Goal: Information Seeking & Learning: Check status

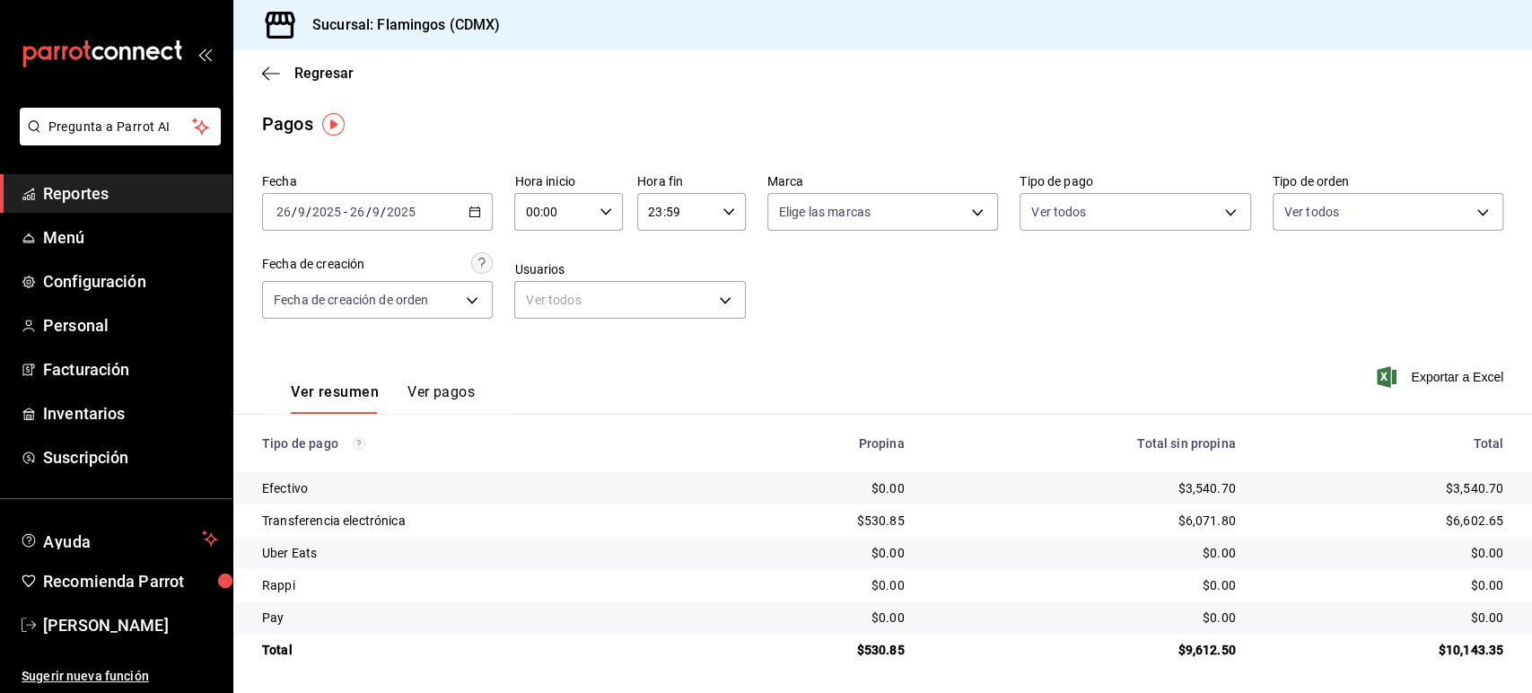
click at [426, 379] on div "Ver resumen Ver pagos" at bounding box center [368, 388] width 213 height 52
click at [449, 402] on button "Ver pagos" at bounding box center [440, 398] width 67 height 31
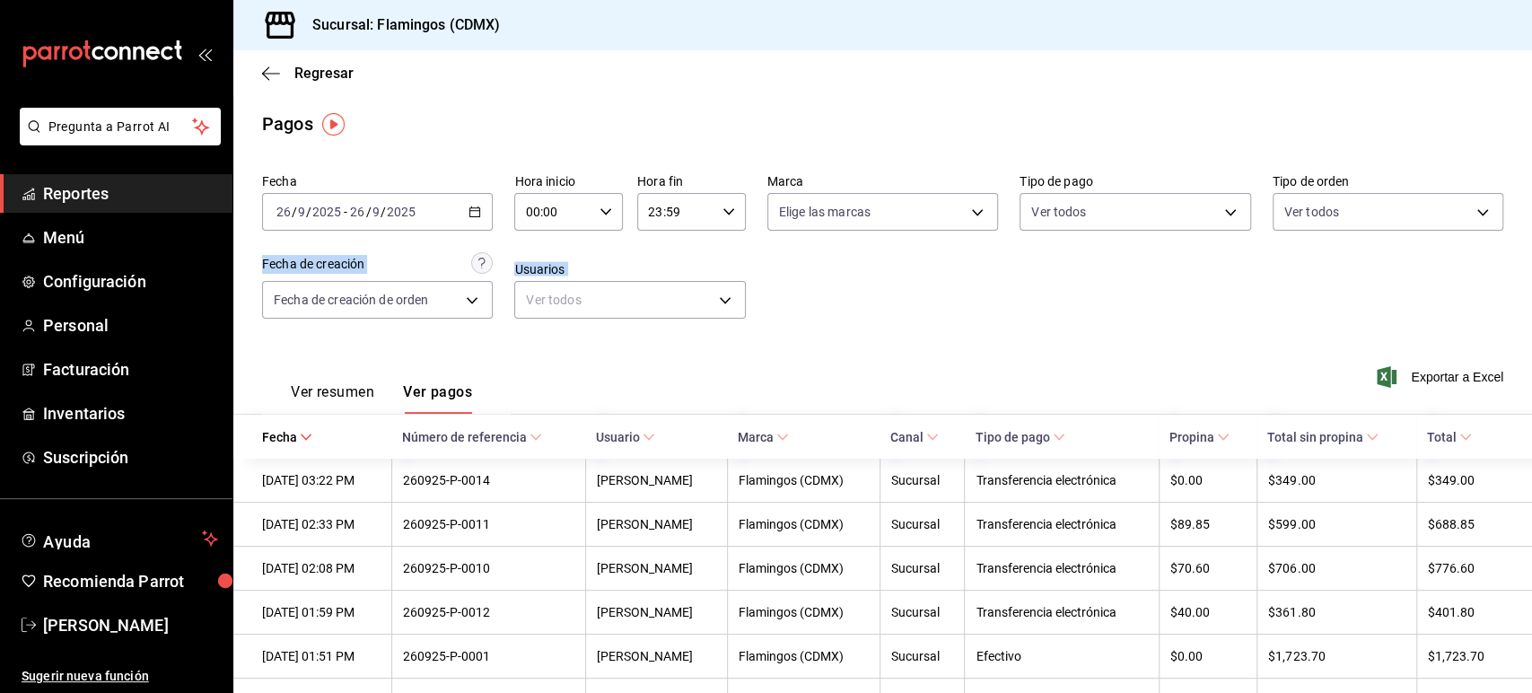
drag, startPoint x: 1530, startPoint y: 213, endPoint x: 1509, endPoint y: 355, distance: 143.4
click at [1509, 355] on div "Regresar Pagos Fecha 2025-09-26 26 / 9 / 2025 - 2025-09-26 26 / 9 / 2025 Hora i…" at bounding box center [882, 371] width 1299 height 643
click at [316, 407] on button "Ver resumen" at bounding box center [332, 398] width 83 height 31
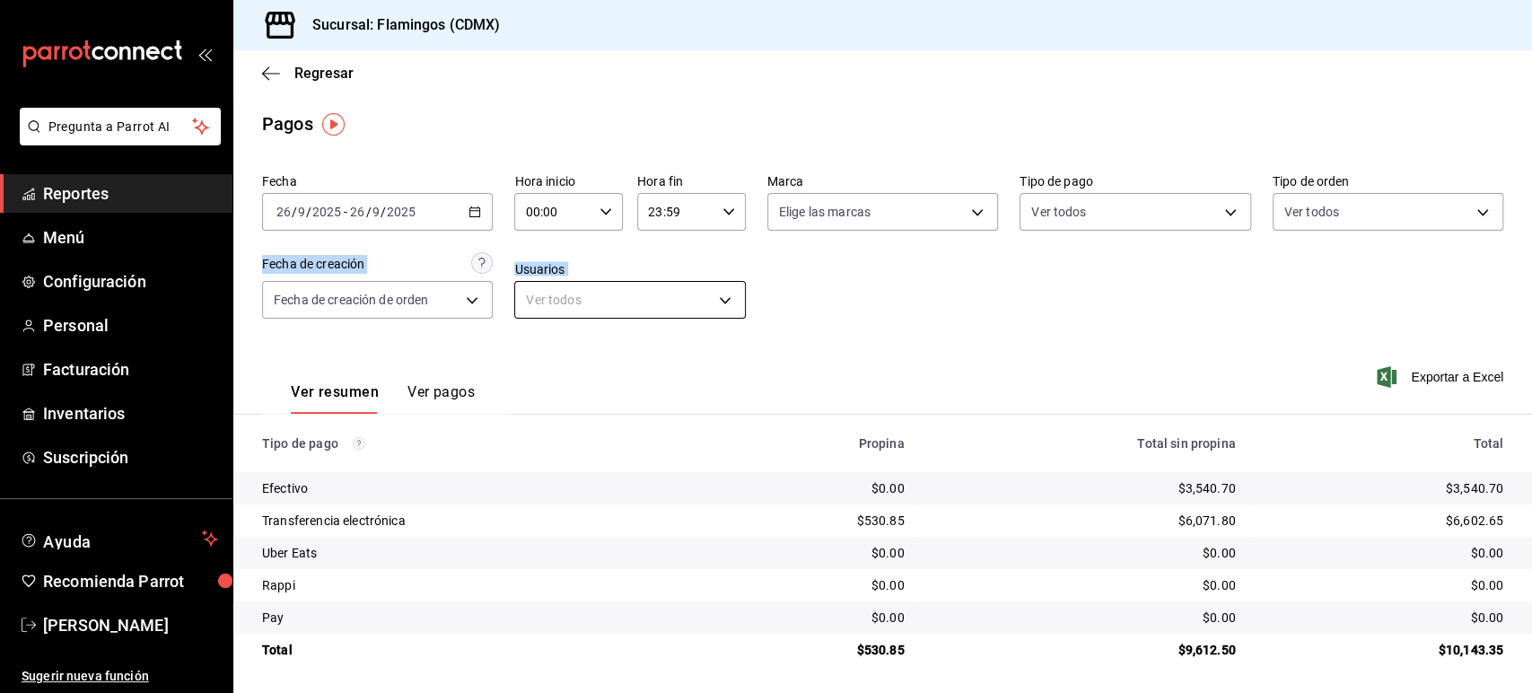
click at [679, 297] on body "Pregunta a Parrot AI Reportes Menú Configuración Personal Facturación Inventari…" at bounding box center [766, 346] width 1532 height 693
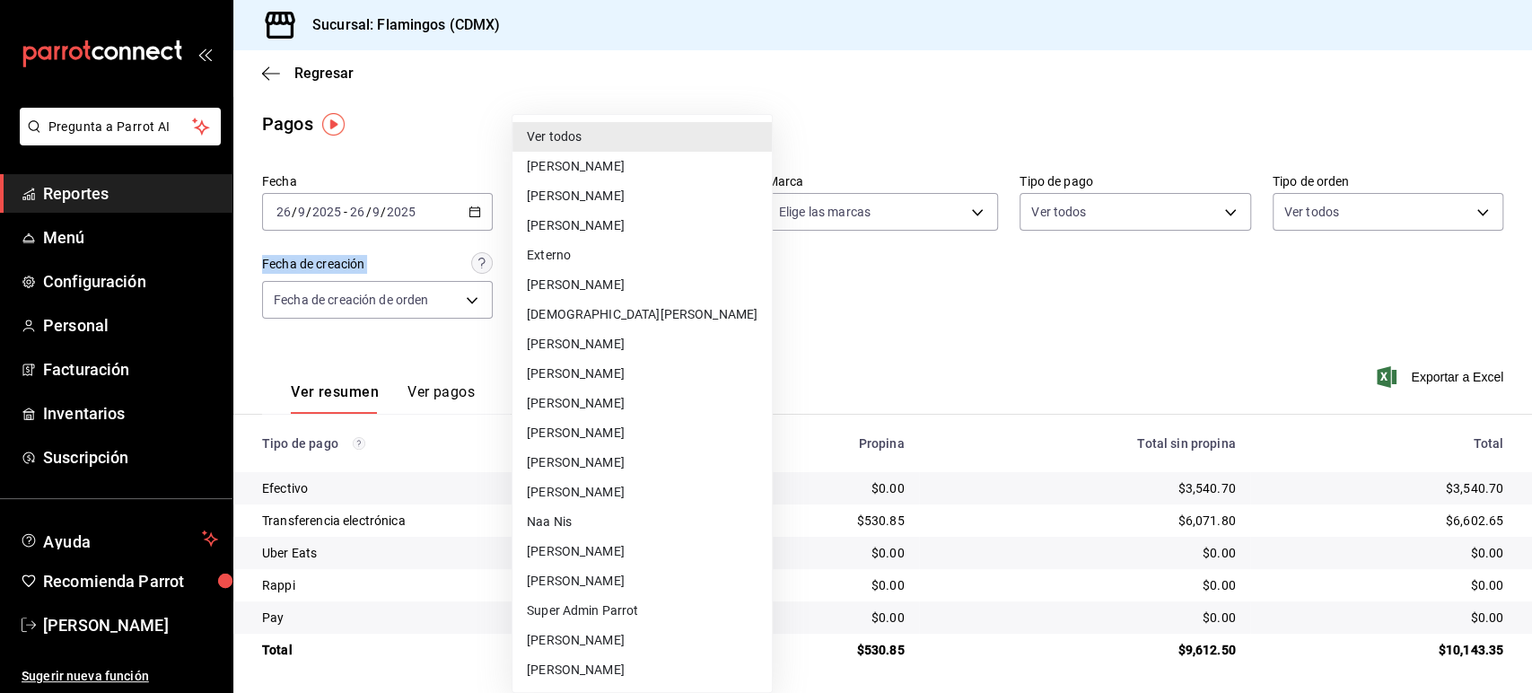
click at [619, 173] on li "[PERSON_NAME]" at bounding box center [642, 167] width 259 height 30
type input "cc1521f7-6d30-4cec-ab68-81766a4ab290"
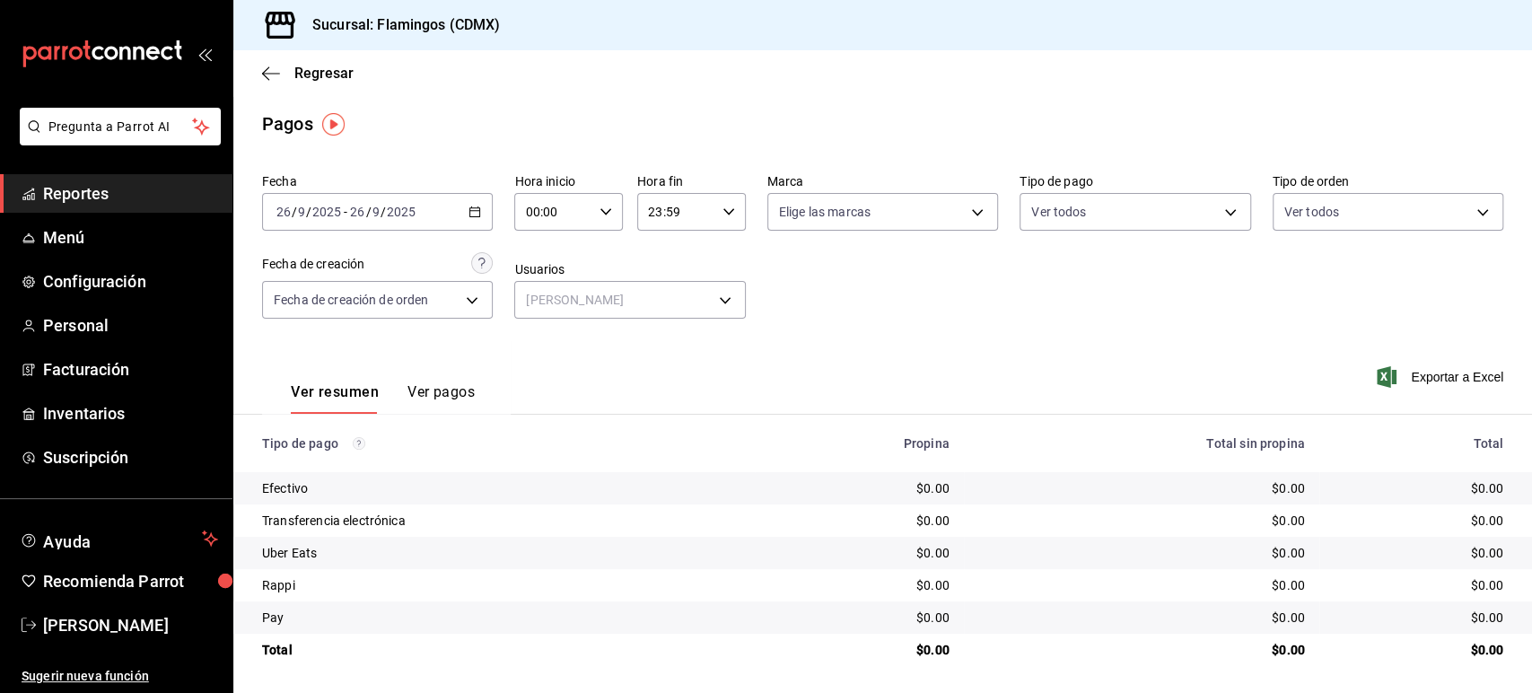
click at [935, 332] on div "Fecha 2025-09-26 26 / 9 / 2025 - 2025-09-26 26 / 9 / 2025 Hora inicio 00:00 Hor…" at bounding box center [882, 253] width 1241 height 174
click at [434, 314] on body "Pregunta a Parrot AI Reportes Menú Configuración Personal Facturación Inventari…" at bounding box center [766, 346] width 1532 height 693
click at [409, 383] on li "Fecha de creación de pago" at bounding box center [376, 387] width 226 height 30
click at [412, 302] on body "Pregunta a Parrot AI Reportes Menú Configuración Personal Facturación Inventari…" at bounding box center [766, 346] width 1532 height 693
click at [403, 355] on li "Fecha de creación de orden" at bounding box center [376, 357] width 226 height 30
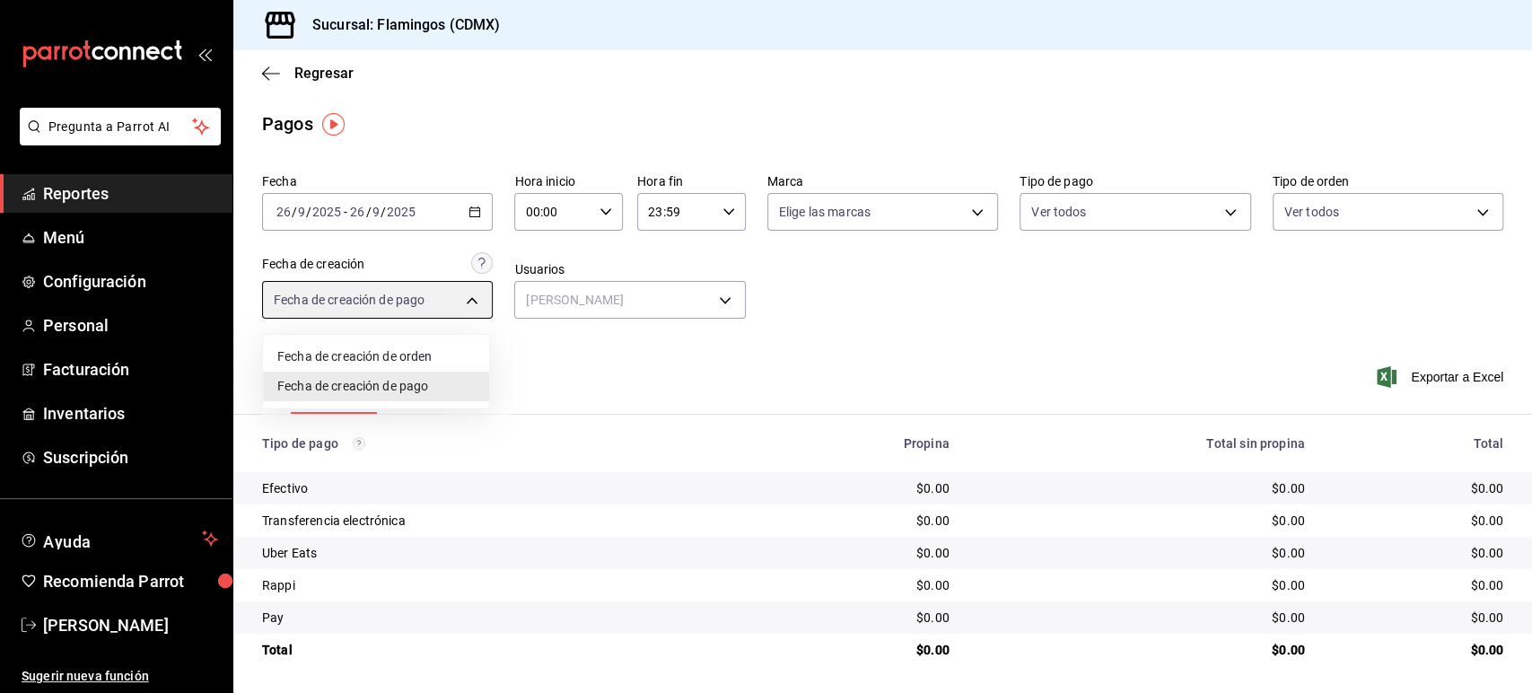
type input "ORDER"
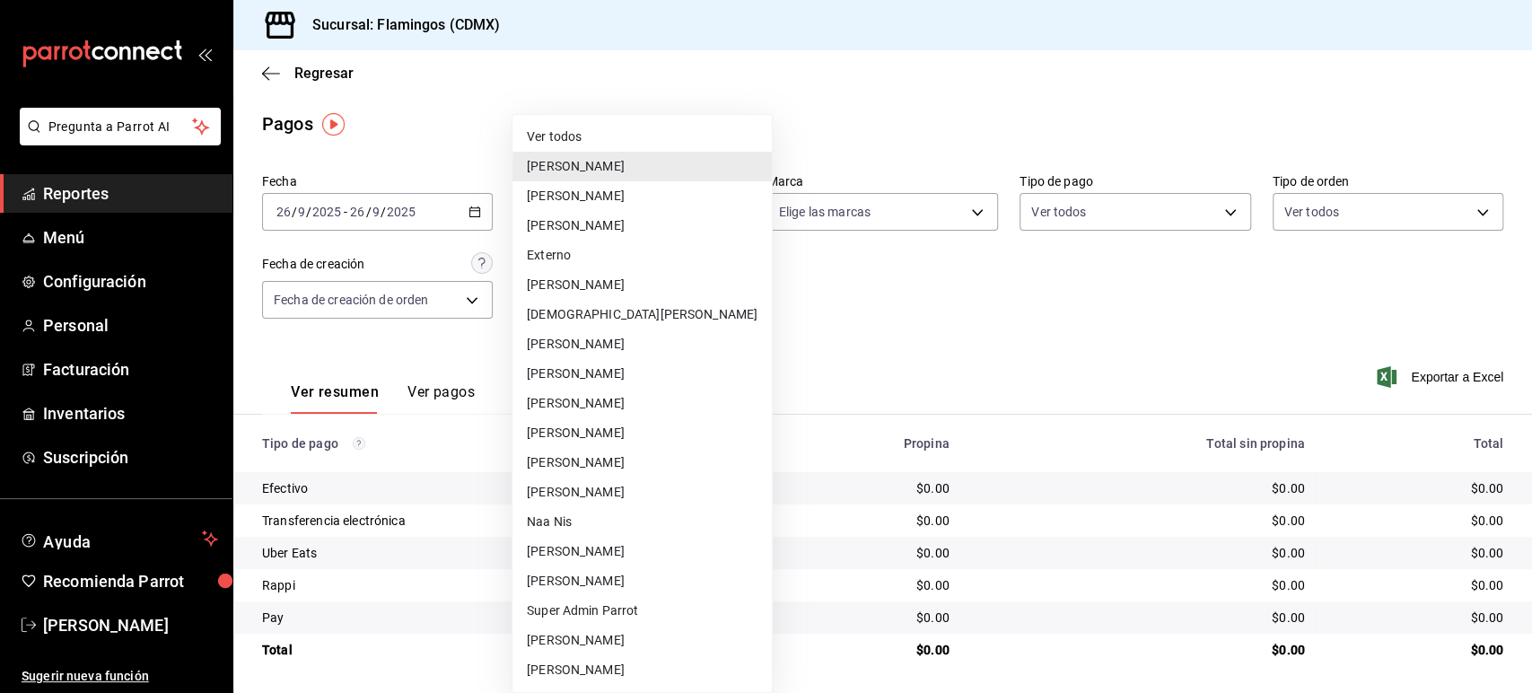
click at [661, 293] on body "Pregunta a Parrot AI Reportes Menú Configuración Personal Facturación Inventari…" at bounding box center [766, 346] width 1532 height 693
click at [637, 223] on li "[PERSON_NAME]" at bounding box center [642, 226] width 259 height 30
type input "40f17de4-dbce-464e-aace-8d7bbfe8532a"
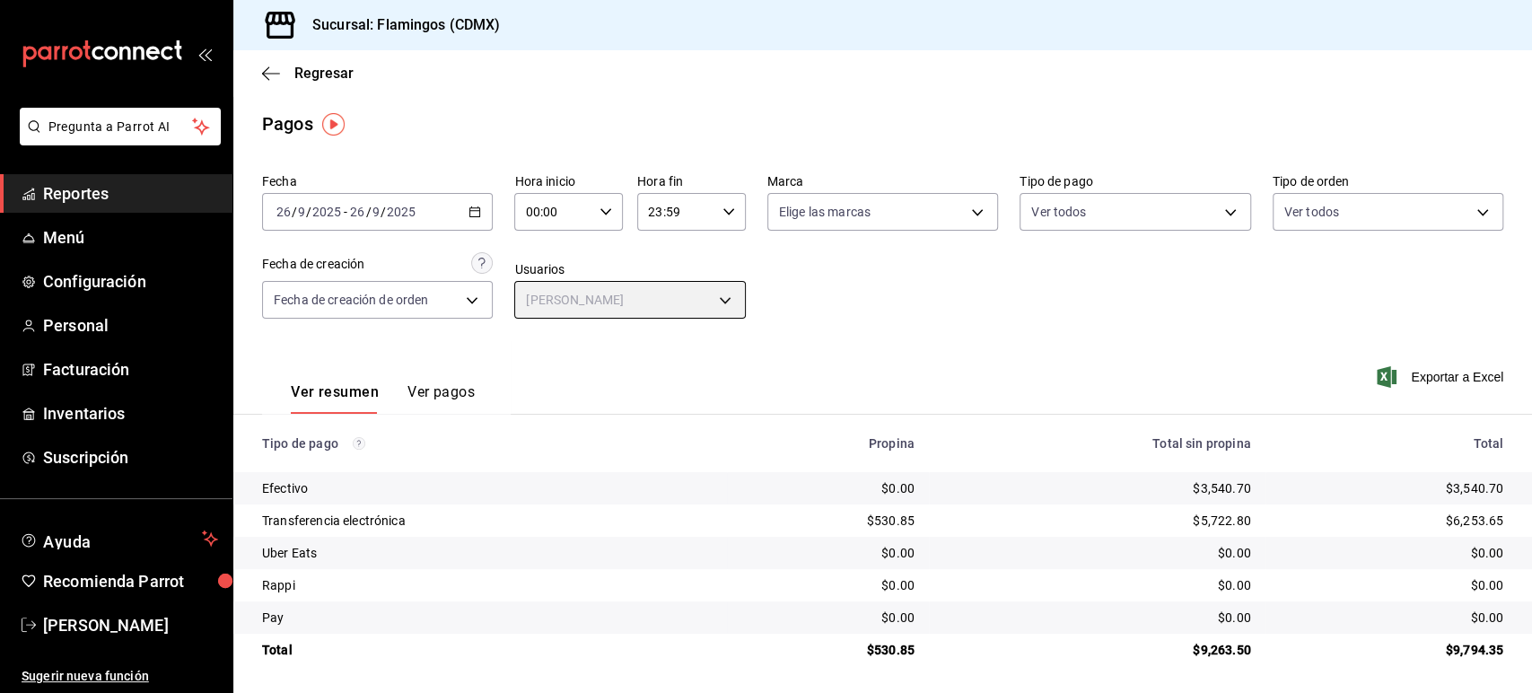
scroll to position [2, 0]
click at [273, 66] on icon "button" at bounding box center [271, 74] width 18 height 16
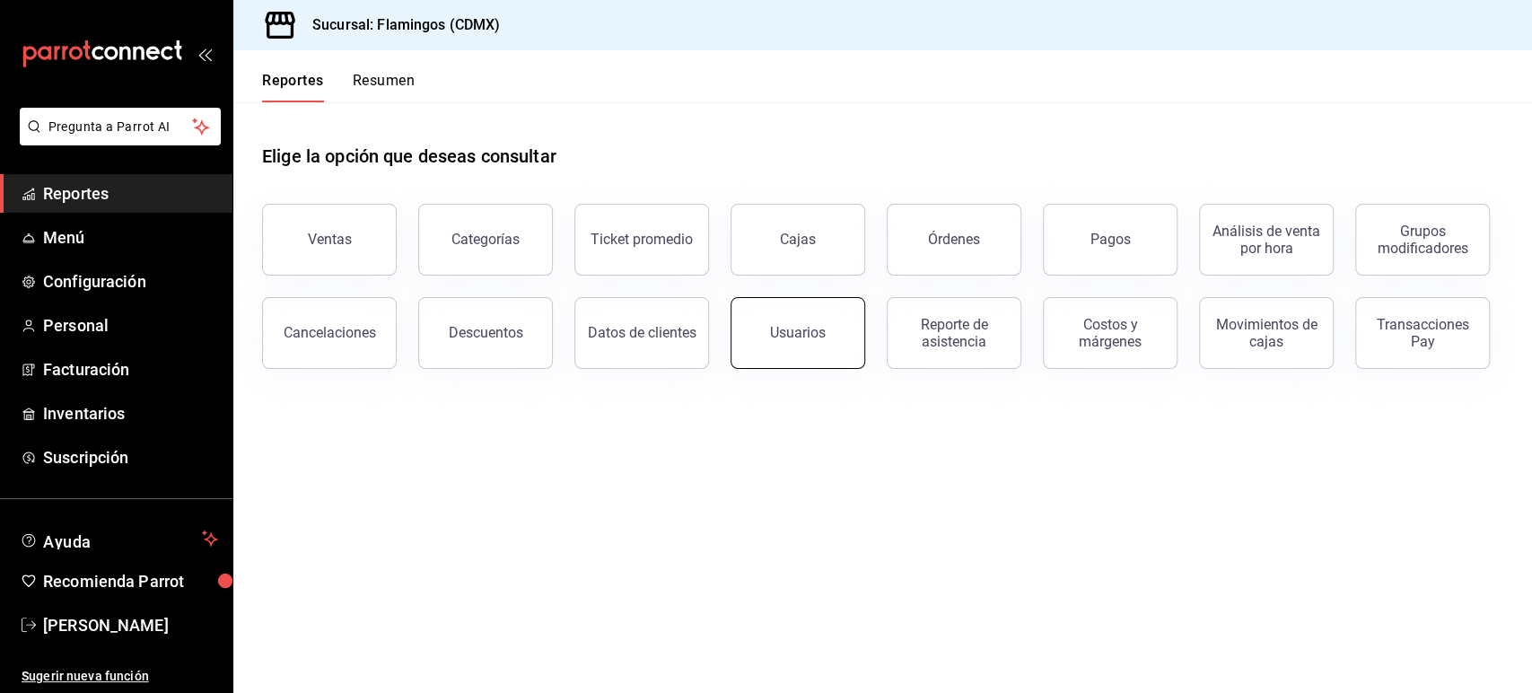
click at [852, 320] on button "Usuarios" at bounding box center [798, 333] width 135 height 72
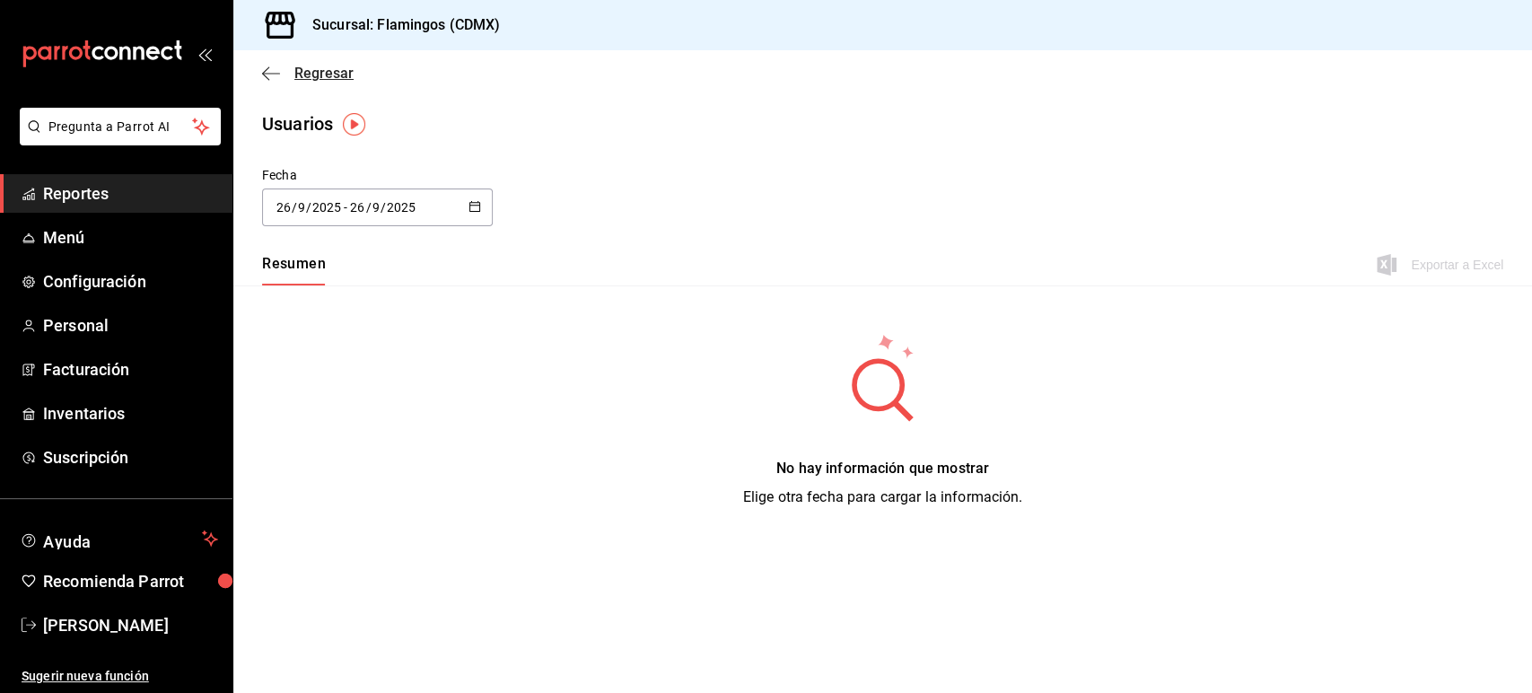
click at [269, 67] on icon "button" at bounding box center [271, 74] width 18 height 16
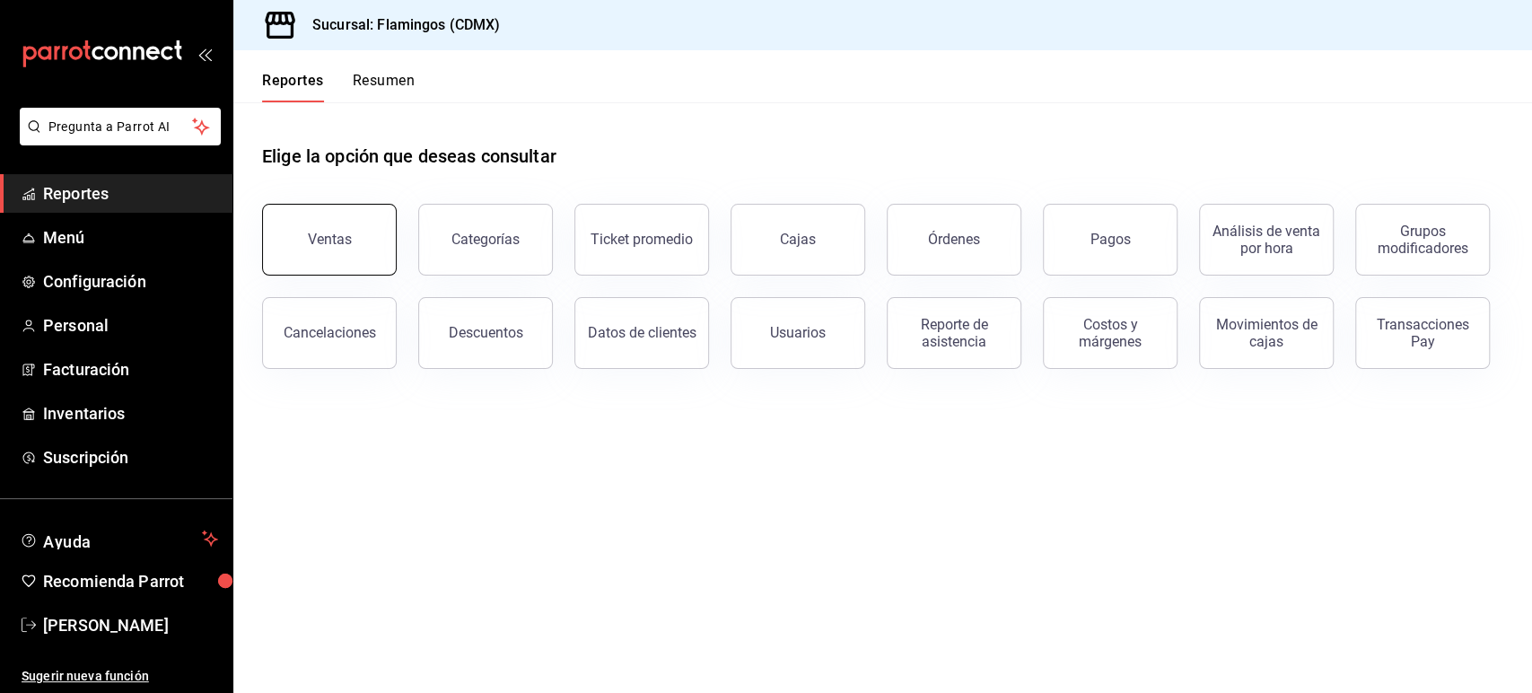
click at [322, 266] on button "Ventas" at bounding box center [329, 240] width 135 height 72
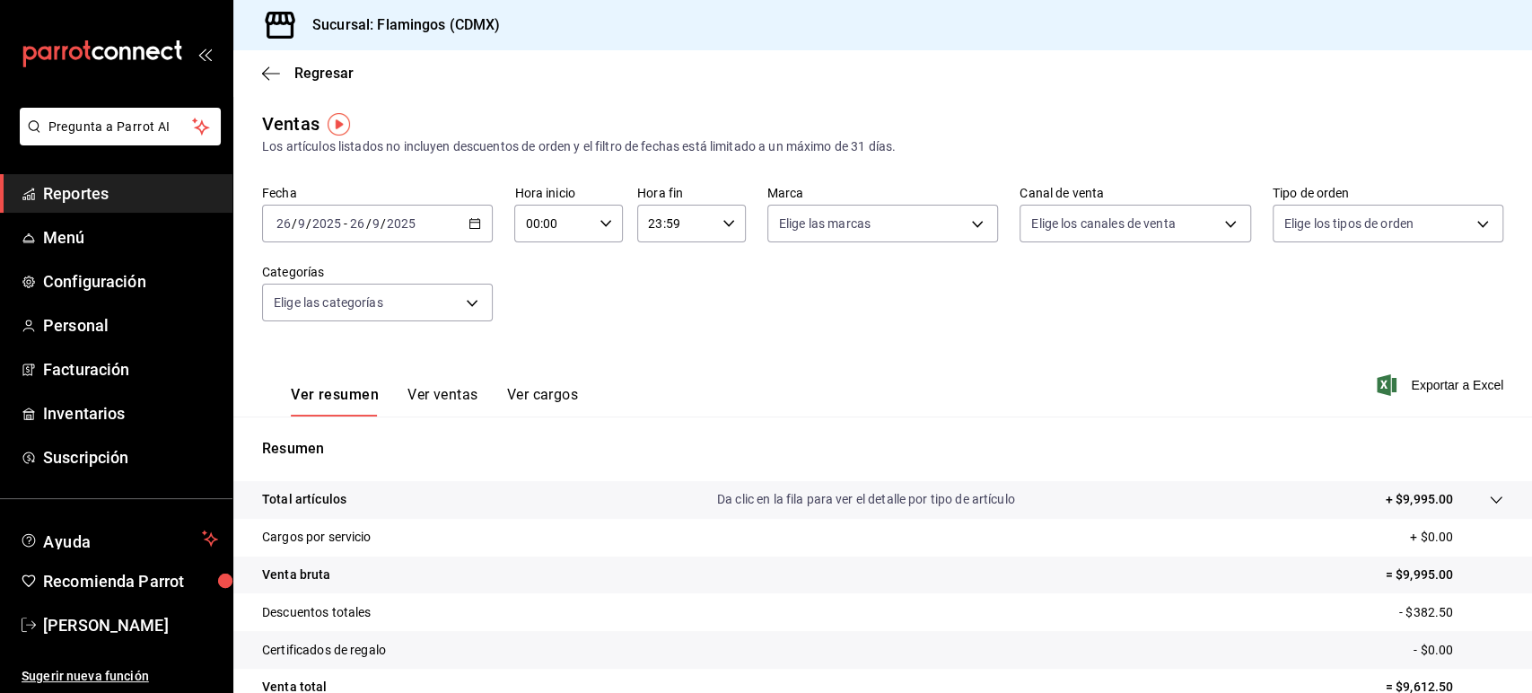
click at [451, 396] on button "Ver ventas" at bounding box center [442, 401] width 71 height 31
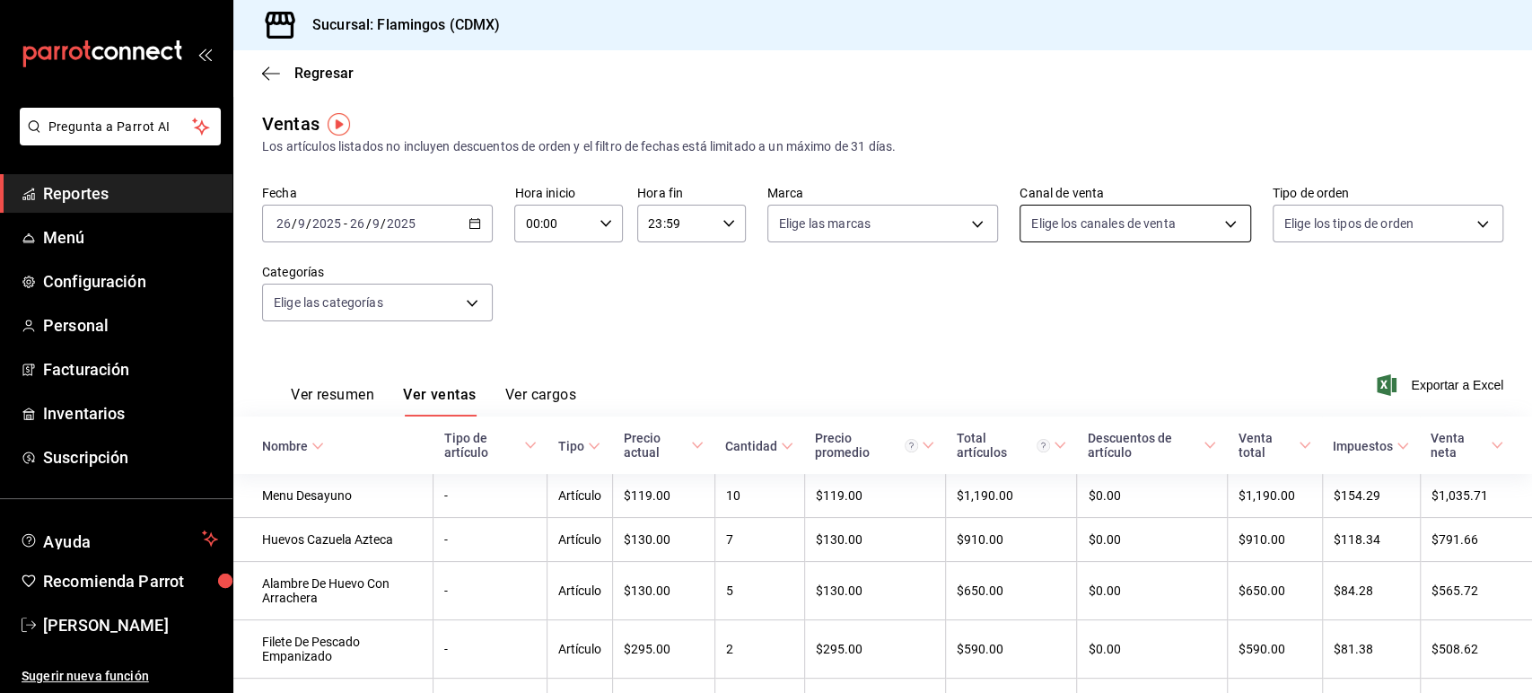
click at [1149, 223] on body "Pregunta a Parrot AI Reportes Menú Configuración Personal Facturación Inventari…" at bounding box center [766, 346] width 1532 height 693
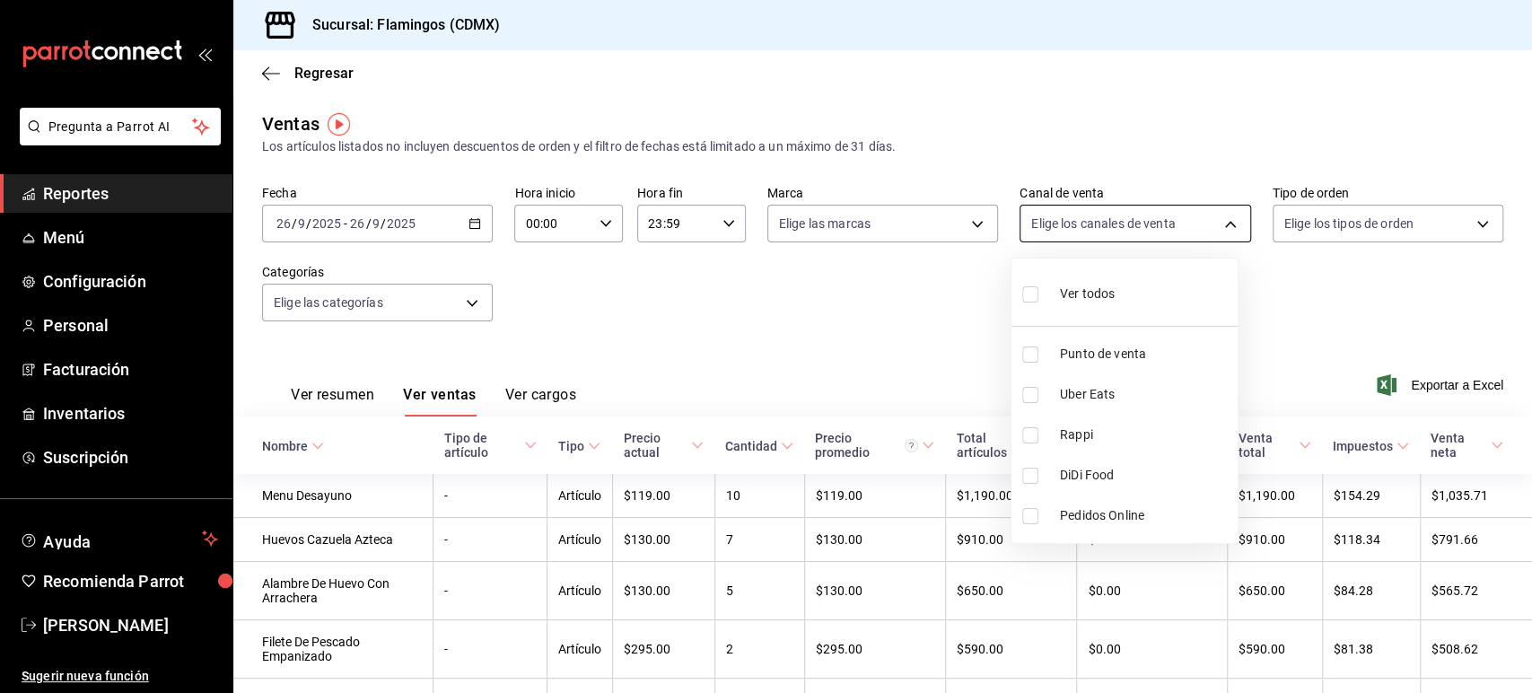
click at [1149, 223] on div at bounding box center [766, 346] width 1532 height 693
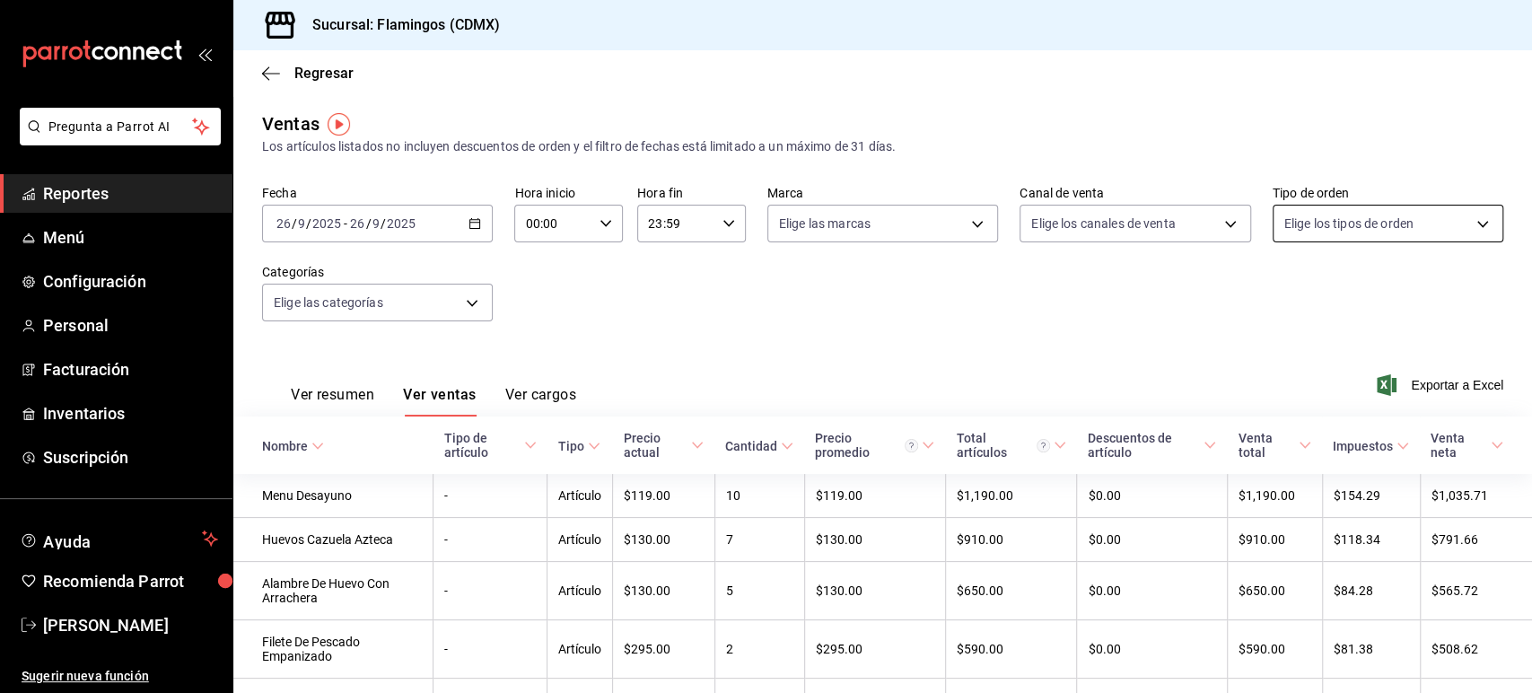
click at [1304, 211] on body "Pregunta a Parrot AI Reportes Menú Configuración Personal Facturación Inventari…" at bounding box center [766, 346] width 1532 height 693
click at [1329, 238] on div at bounding box center [766, 346] width 1532 height 693
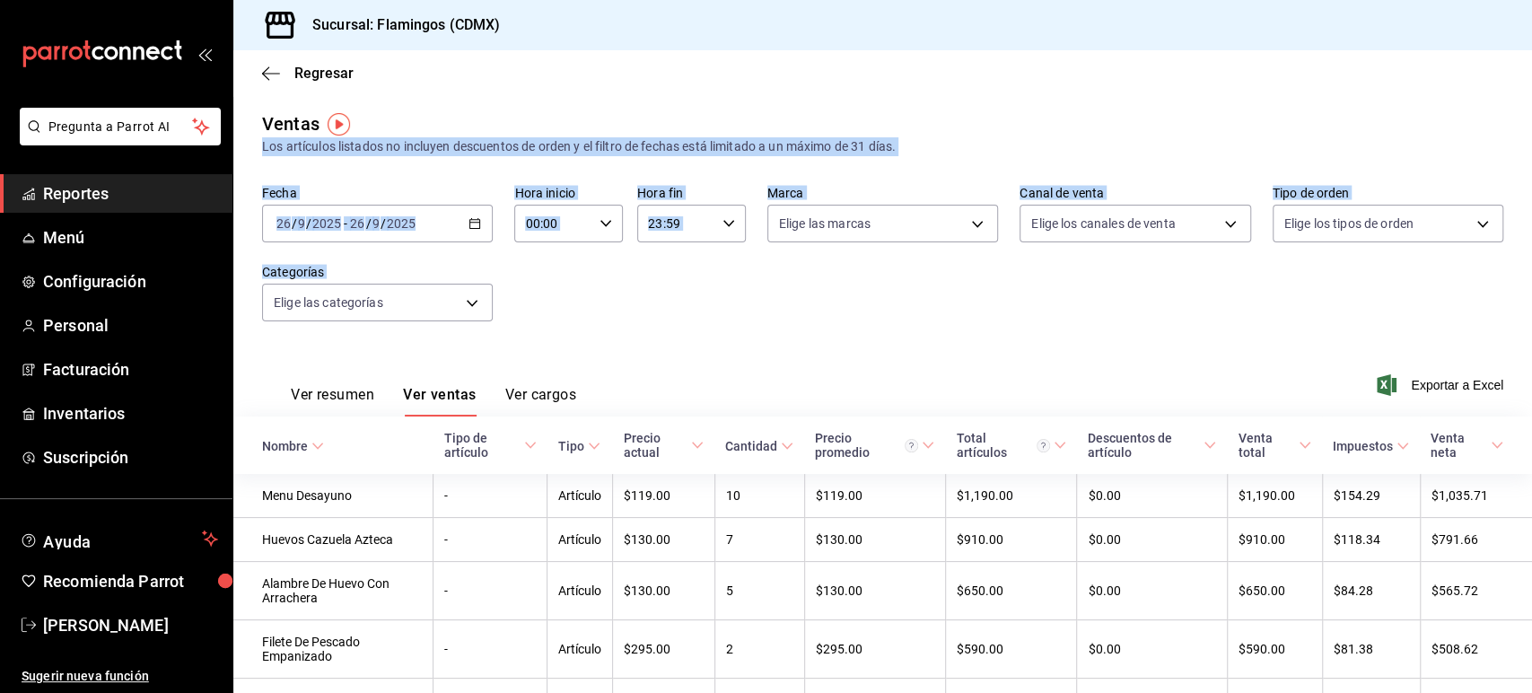
drag, startPoint x: 1530, startPoint y: 233, endPoint x: 1529, endPoint y: 121, distance: 112.2
click at [1529, 121] on div "Regresar Ventas Los artículos listados no incluyen descuentos de orden y el fil…" at bounding box center [882, 371] width 1299 height 643
click at [1012, 339] on div "Fecha 2025-09-26 26 / 9 / 2025 - 2025-09-26 26 / 9 / 2025 Hora inicio 00:00 Hor…" at bounding box center [882, 264] width 1241 height 158
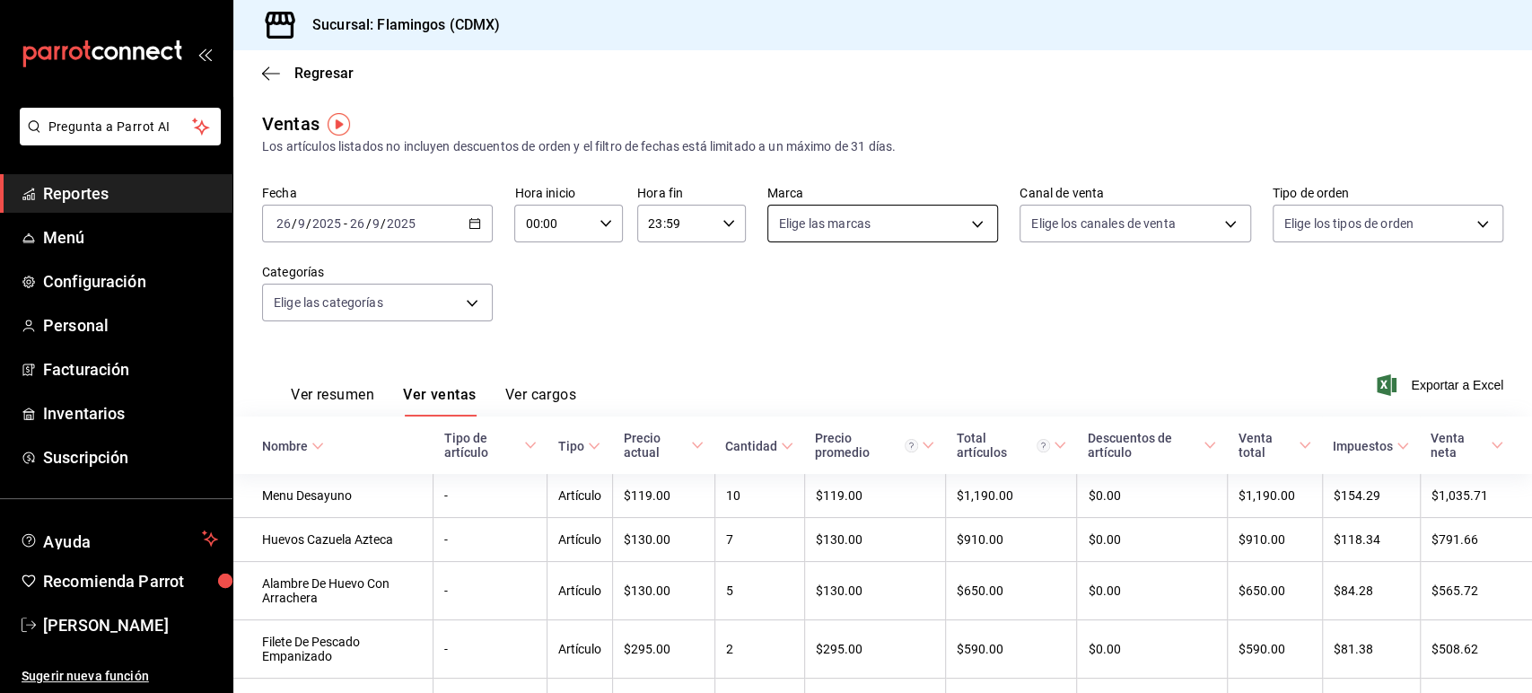
click at [843, 215] on body "Pregunta a Parrot AI Reportes Menú Configuración Personal Facturación Inventari…" at bounding box center [766, 346] width 1532 height 693
click at [855, 339] on li "Flamingos (CDMX)" at bounding box center [875, 354] width 226 height 40
type input "51952372-ee4d-4c91-b3ce-b543746027a6"
checkbox input "true"
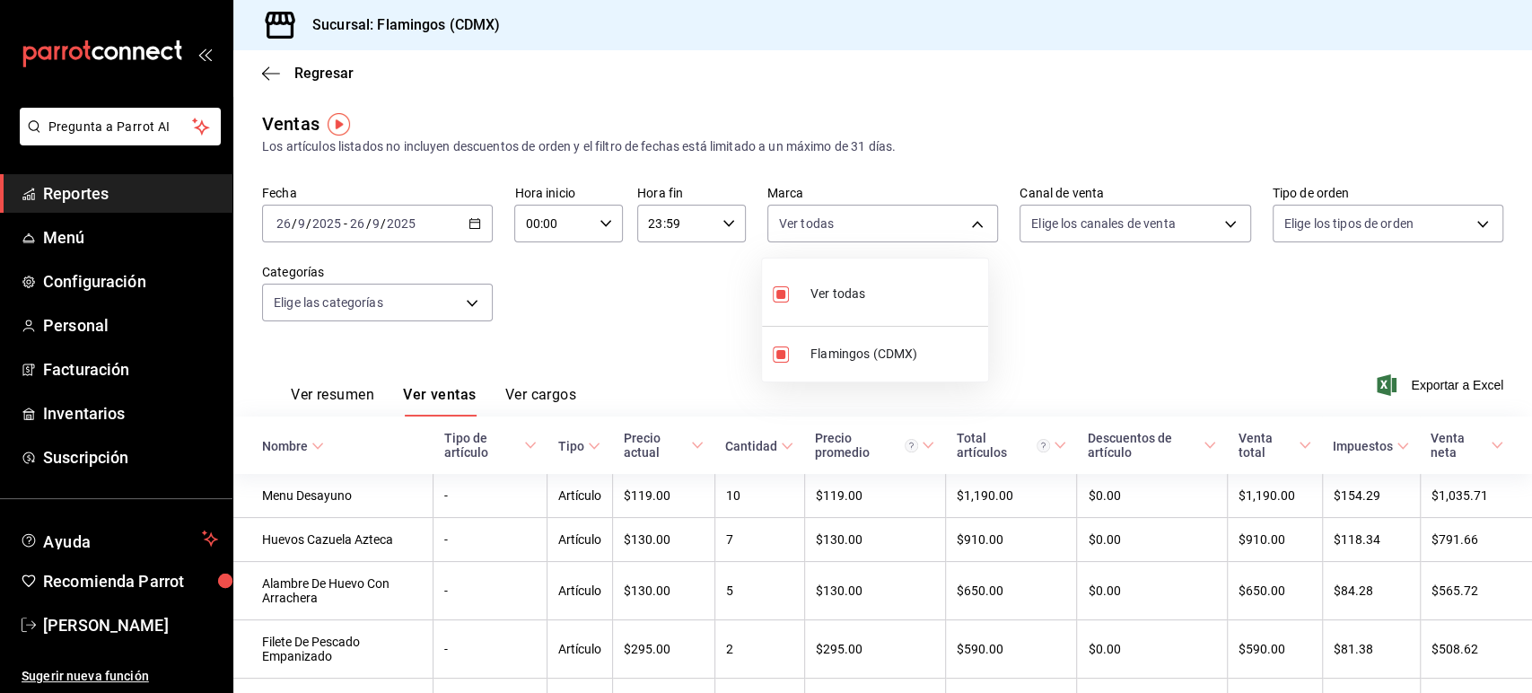
click at [1349, 232] on div at bounding box center [766, 346] width 1532 height 693
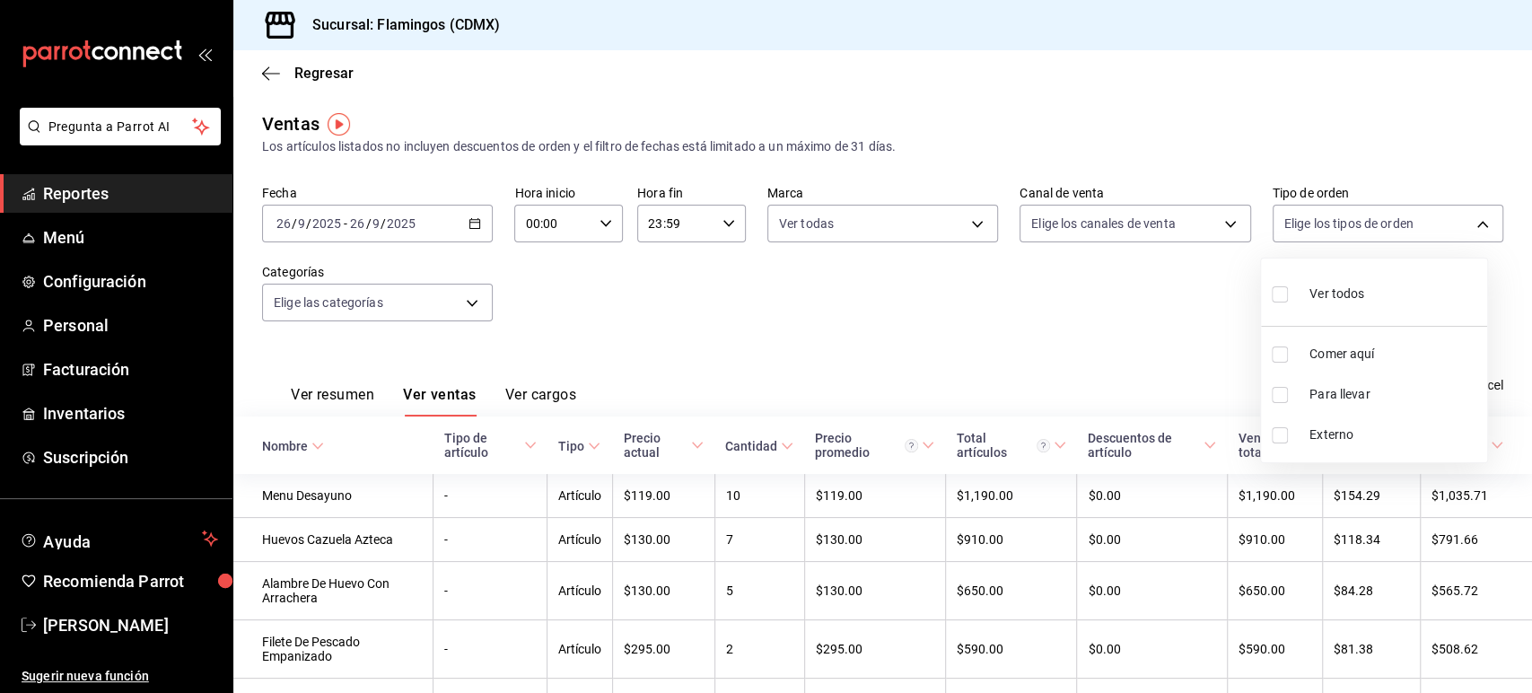
click at [1349, 232] on body "Pregunta a Parrot AI Reportes Menú Configuración Personal Facturación Inventari…" at bounding box center [766, 346] width 1532 height 693
click at [1349, 232] on div at bounding box center [766, 346] width 1532 height 693
click at [943, 281] on div "Fecha 2025-09-26 26 / 9 / 2025 - 2025-09-26 26 / 9 / 2025 Hora inicio 00:00 Hor…" at bounding box center [882, 264] width 1241 height 158
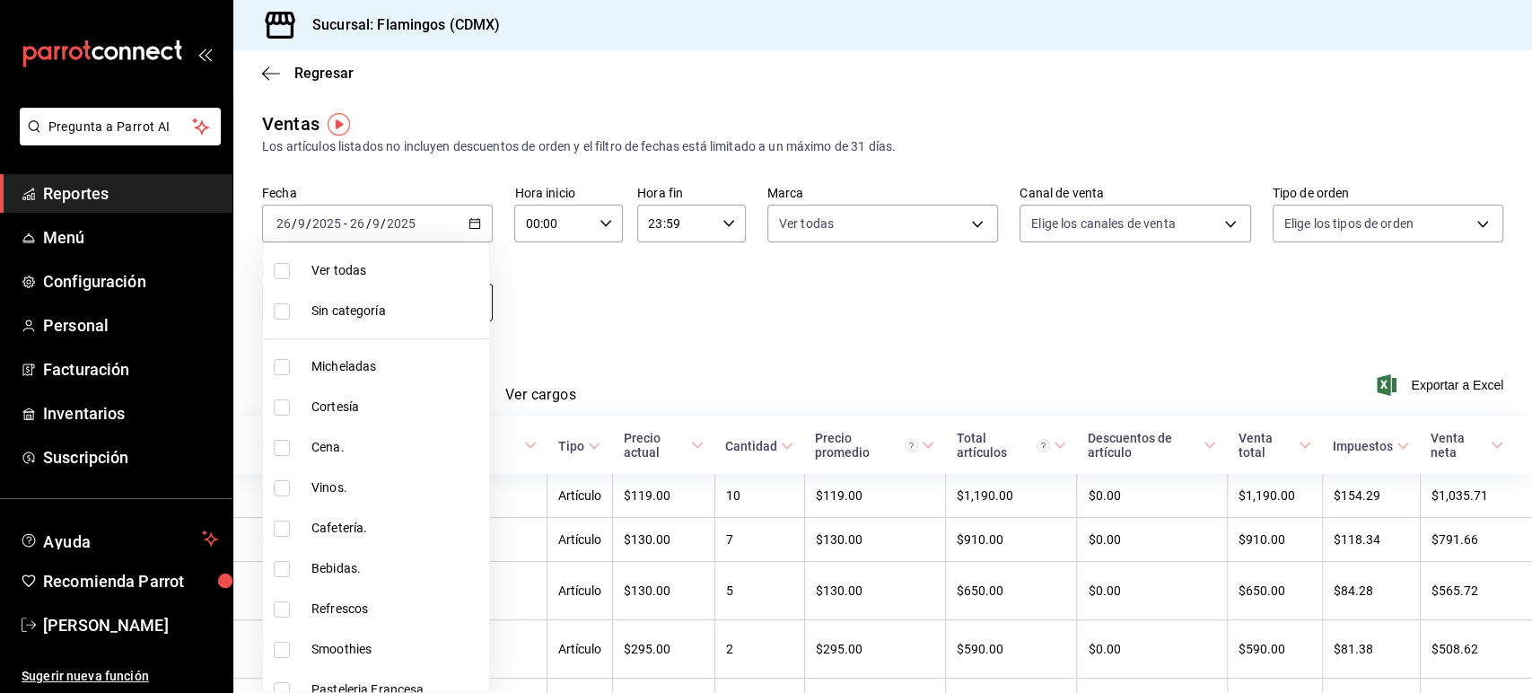
click at [399, 308] on body "Pregunta a Parrot AI Reportes Menú Configuración Personal Facturación Inventari…" at bounding box center [766, 346] width 1532 height 693
click at [652, 336] on div at bounding box center [766, 346] width 1532 height 693
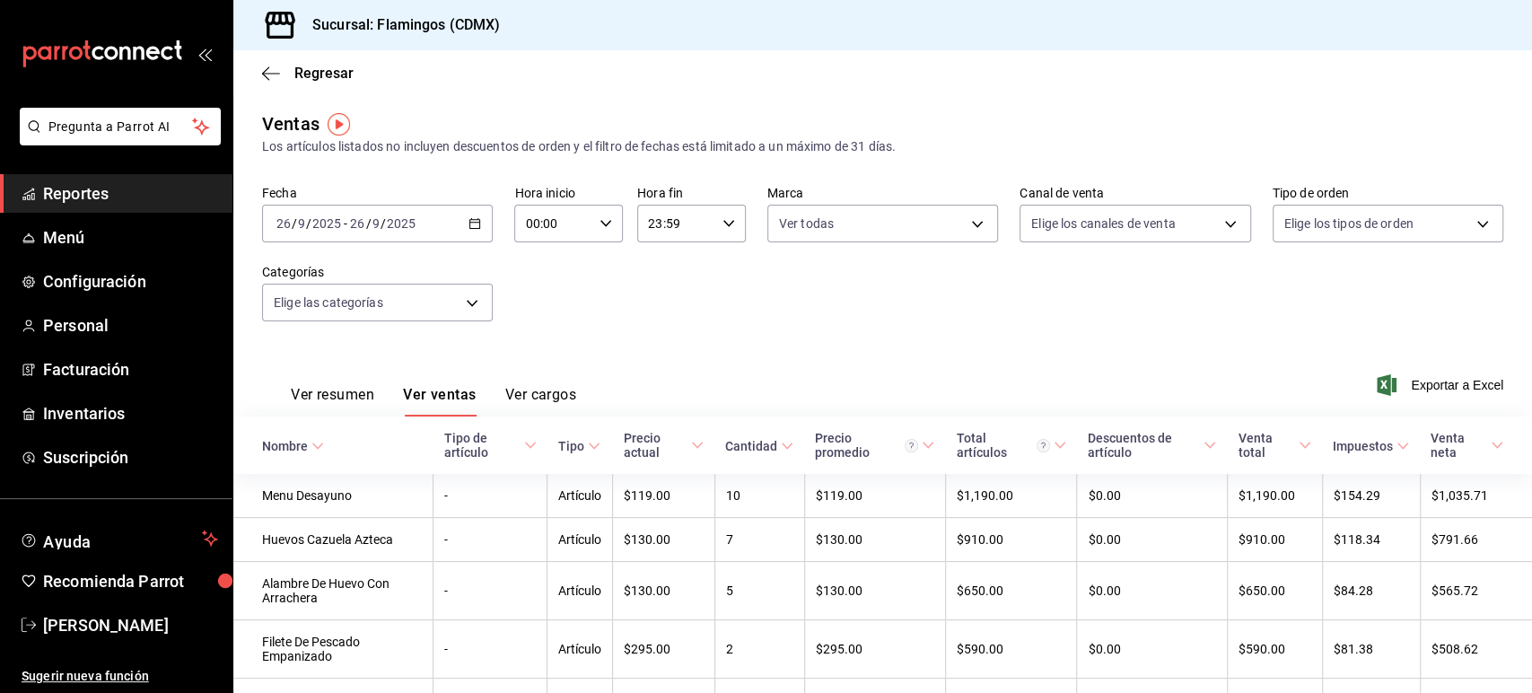
click at [252, 82] on div "Regresar" at bounding box center [882, 73] width 1299 height 46
click at [268, 76] on icon "button" at bounding box center [271, 74] width 18 height 16
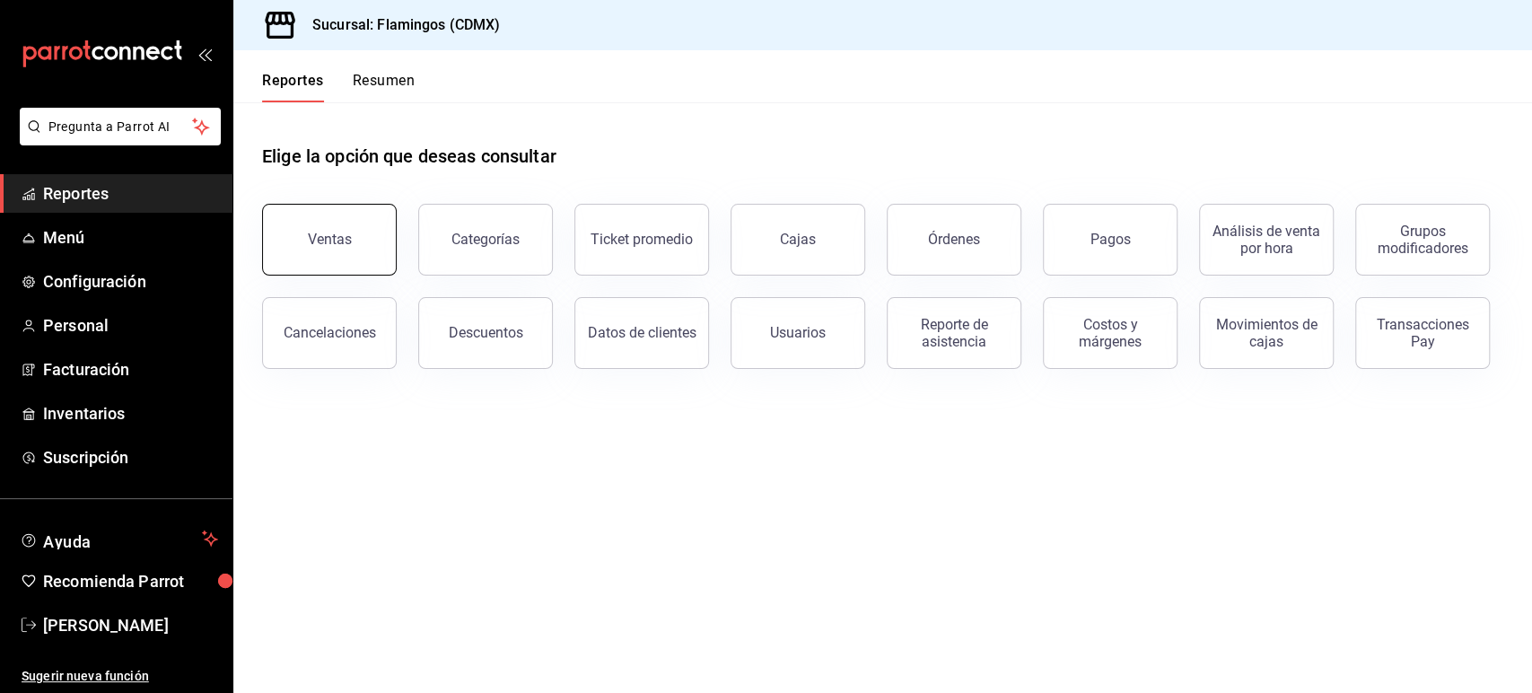
click at [338, 251] on button "Ventas" at bounding box center [329, 240] width 135 height 72
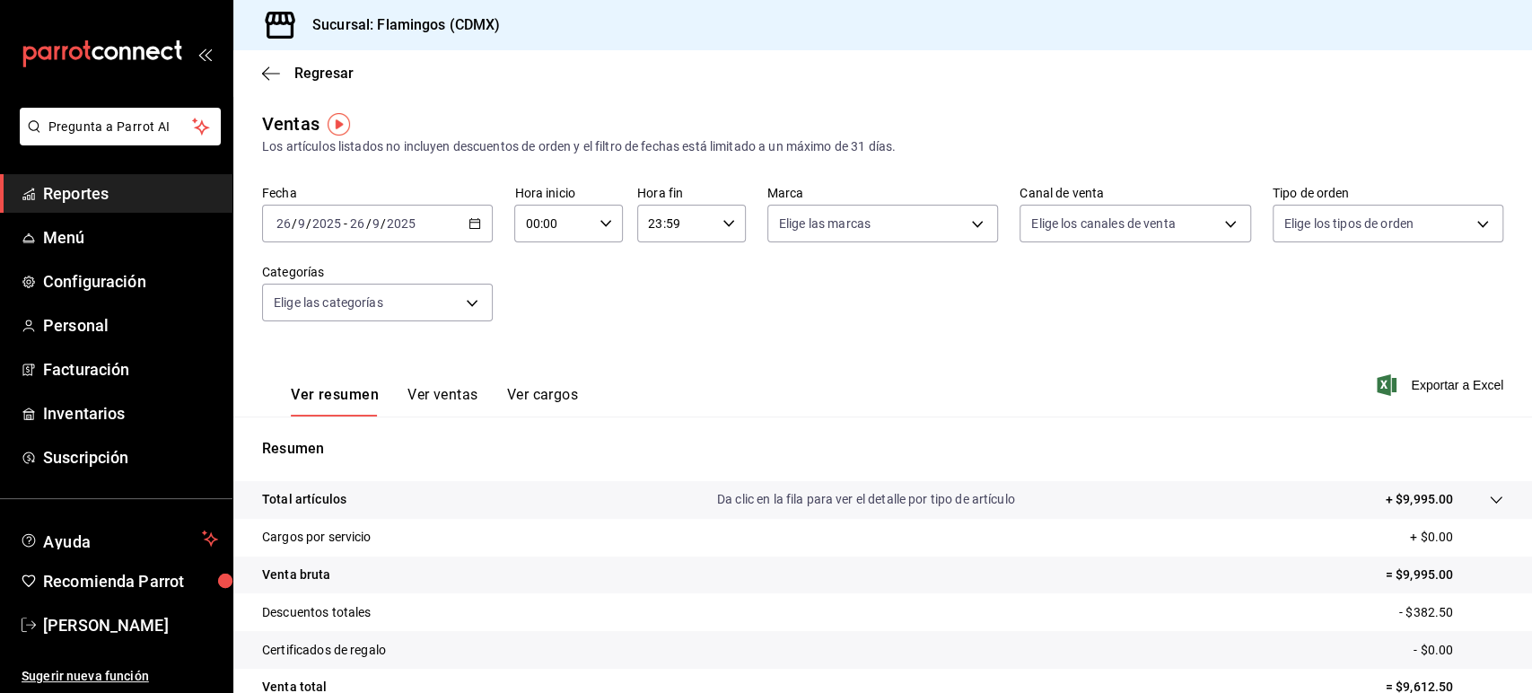
click at [460, 402] on button "Ver ventas" at bounding box center [442, 401] width 71 height 31
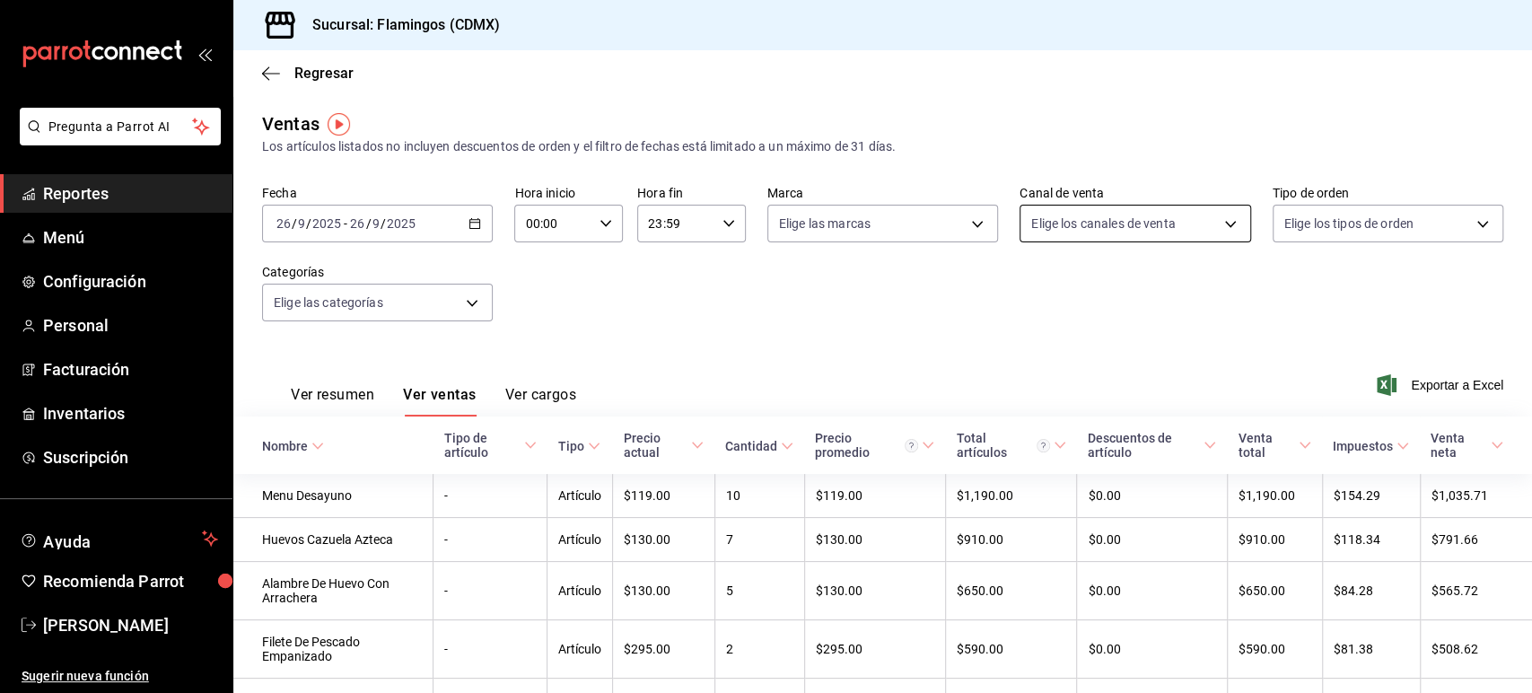
click at [1142, 229] on body "Pregunta a Parrot AI Reportes Menú Configuración Personal Facturación Inventari…" at bounding box center [766, 346] width 1532 height 693
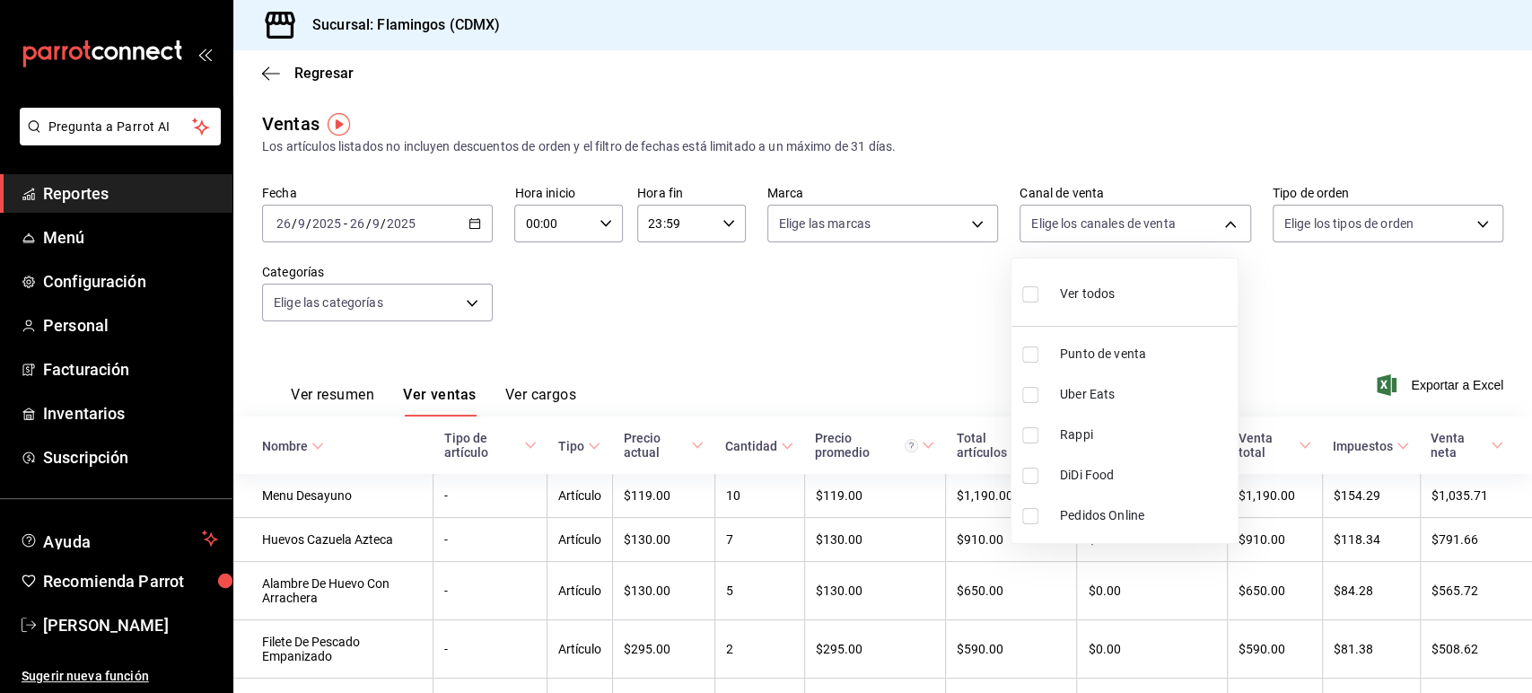
click at [1316, 230] on div at bounding box center [766, 346] width 1532 height 693
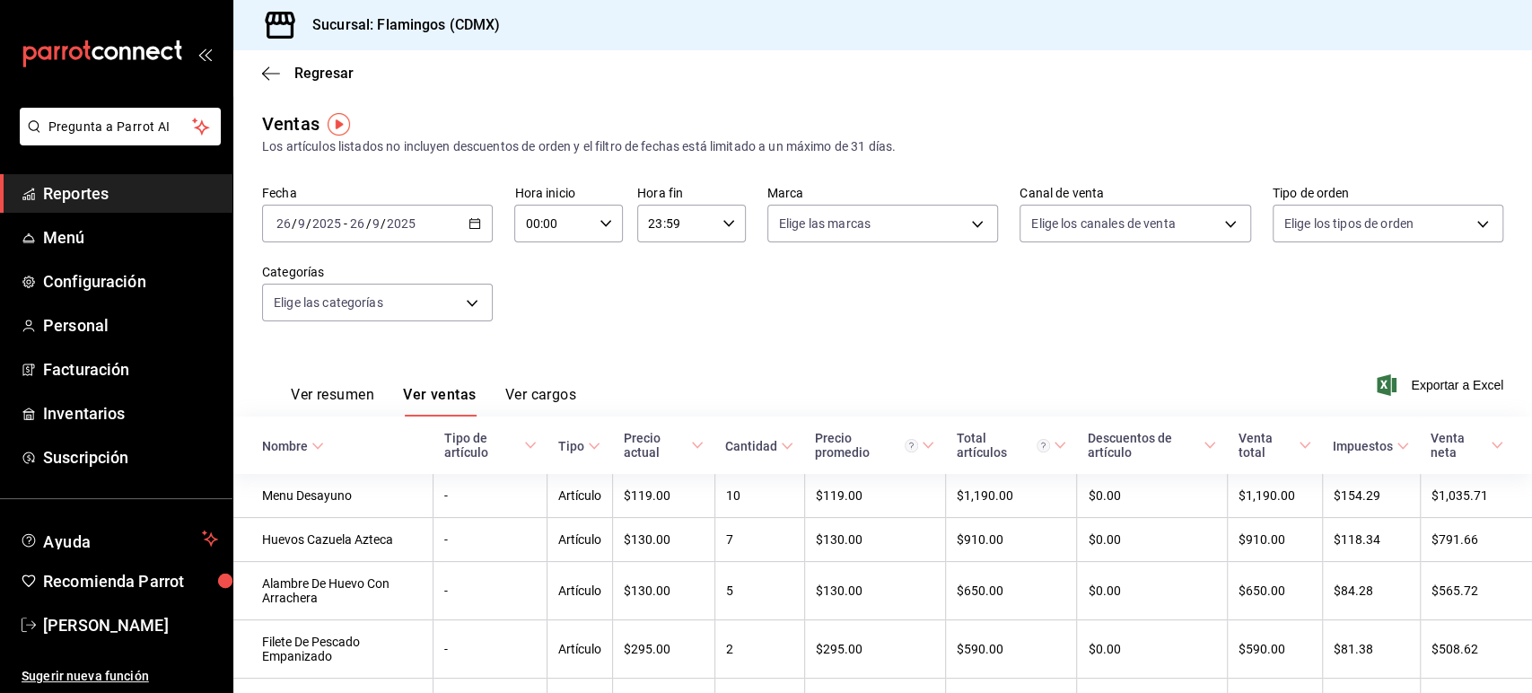
click at [1316, 230] on body "Pregunta a Parrot AI Reportes Menú Configuración Personal Facturación Inventari…" at bounding box center [766, 346] width 1532 height 693
click at [1310, 231] on div at bounding box center [766, 346] width 1532 height 693
click at [477, 285] on body "Pregunta a Parrot AI Reportes Menú Configuración Personal Facturación Inventari…" at bounding box center [766, 346] width 1532 height 693
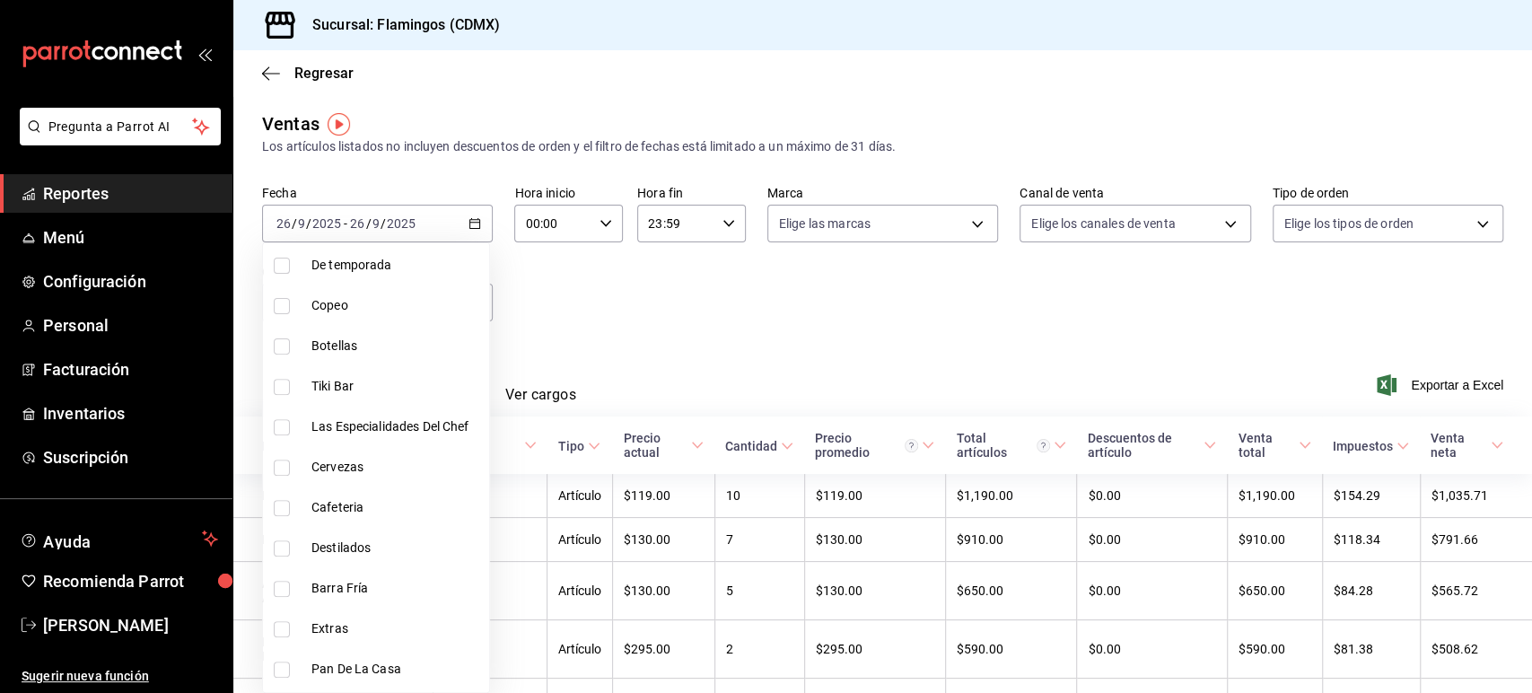
scroll to position [194, 0]
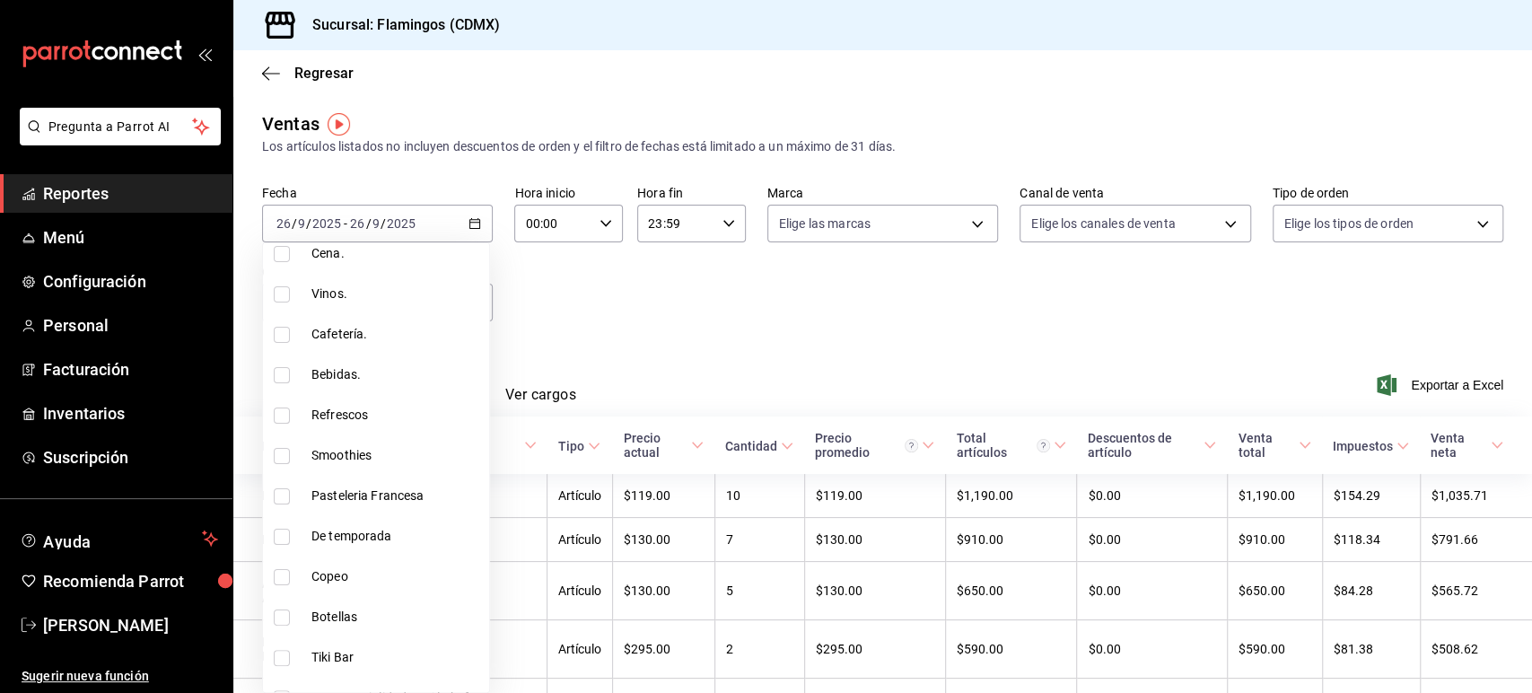
click at [640, 374] on div at bounding box center [766, 346] width 1532 height 693
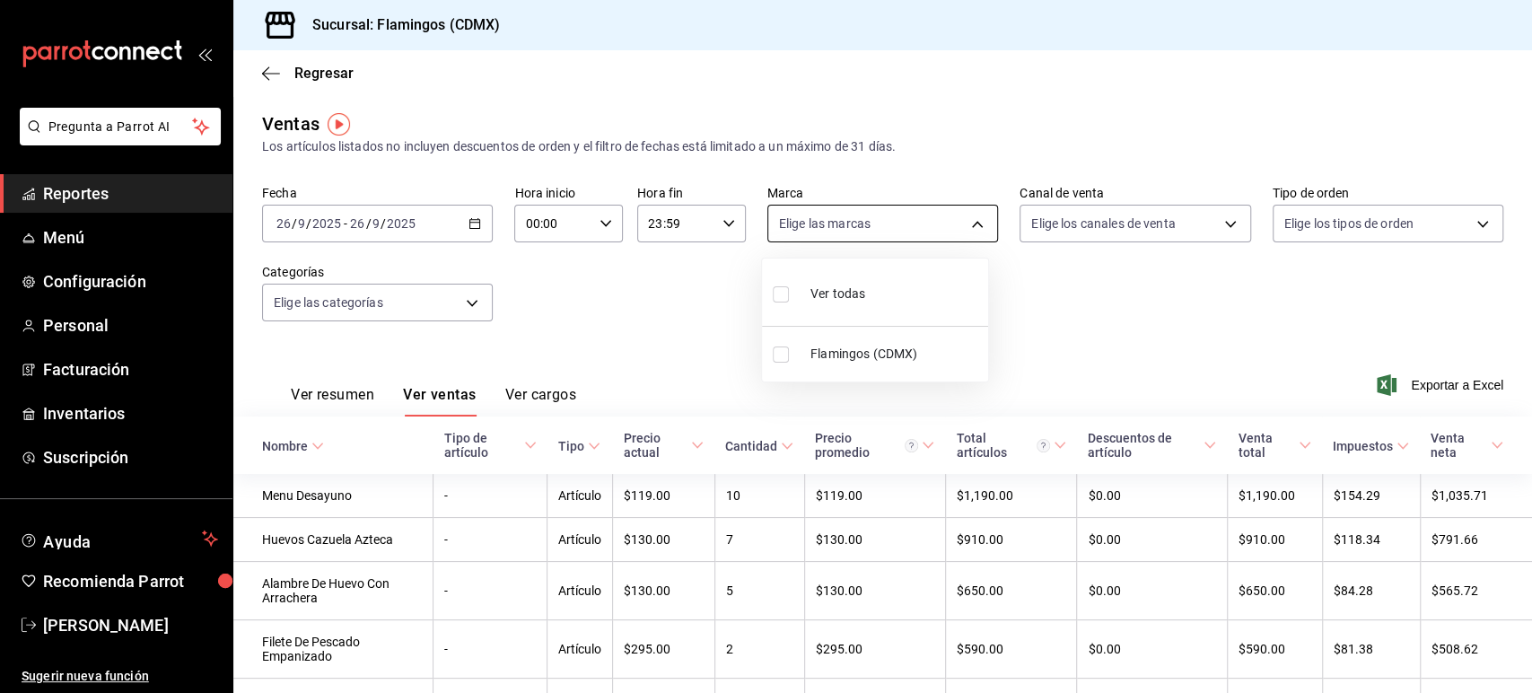
click at [859, 239] on body "Pregunta a Parrot AI Reportes Menú Configuración Personal Facturación Inventari…" at bounding box center [766, 346] width 1532 height 693
click at [1028, 226] on div at bounding box center [766, 346] width 1532 height 693
click at [1028, 226] on body "Pregunta a Parrot AI Reportes Menú Configuración Personal Facturación Inventari…" at bounding box center [766, 346] width 1532 height 693
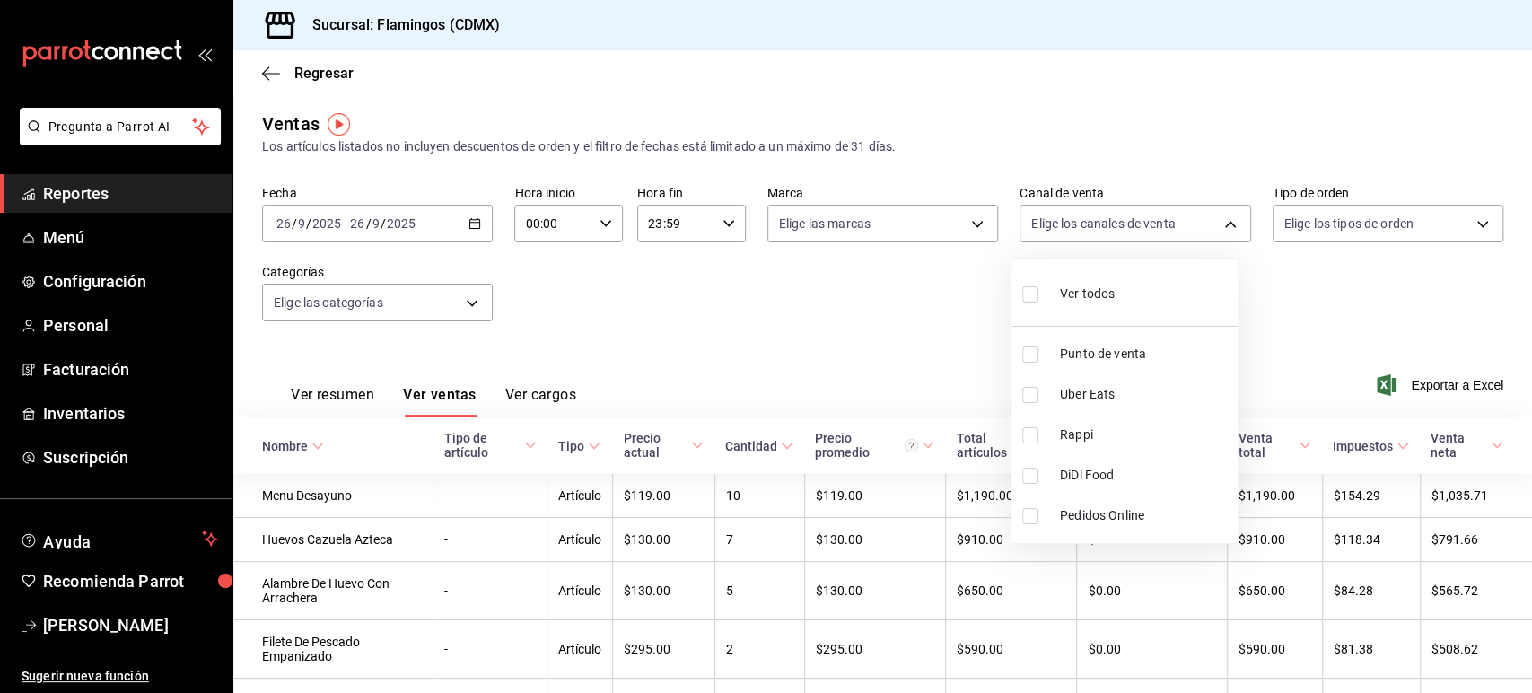
click at [280, 70] on div at bounding box center [766, 346] width 1532 height 693
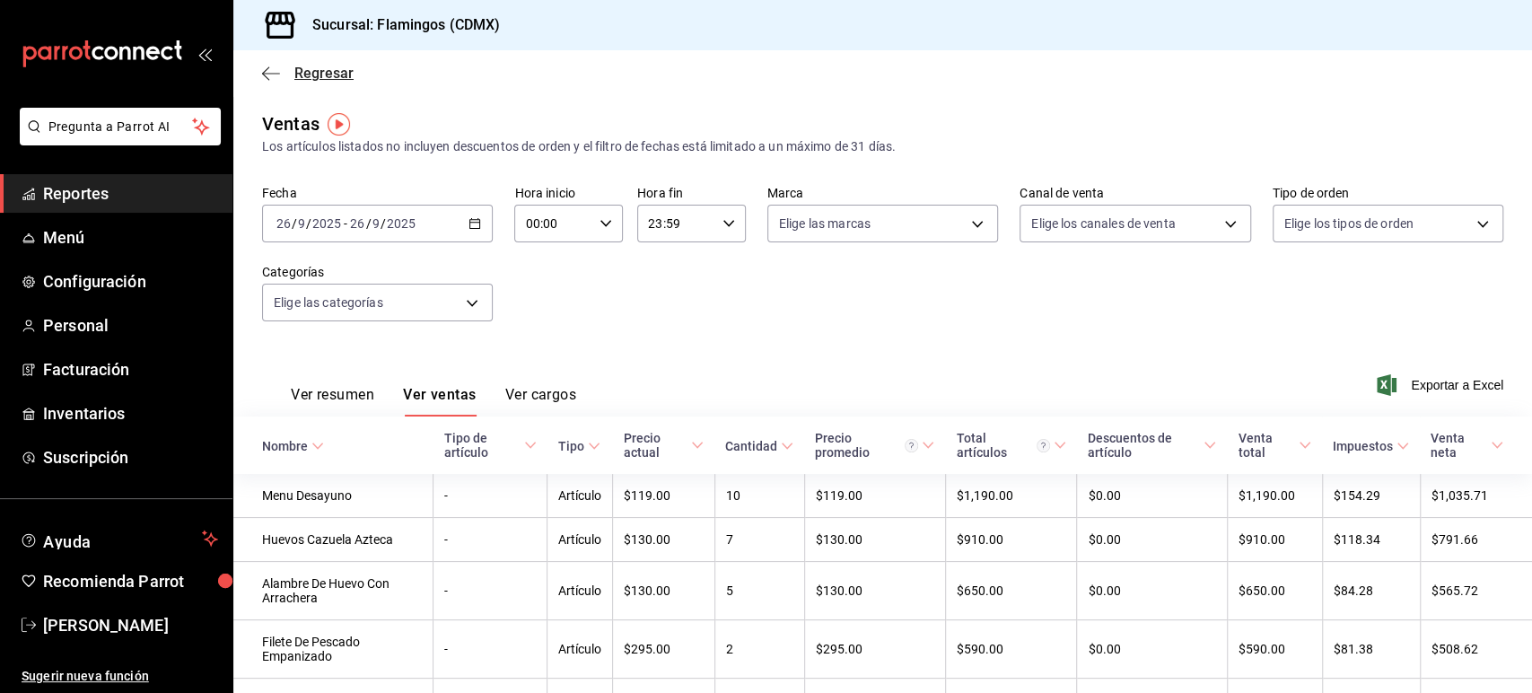
click at [265, 70] on icon "button" at bounding box center [265, 72] width 7 height 13
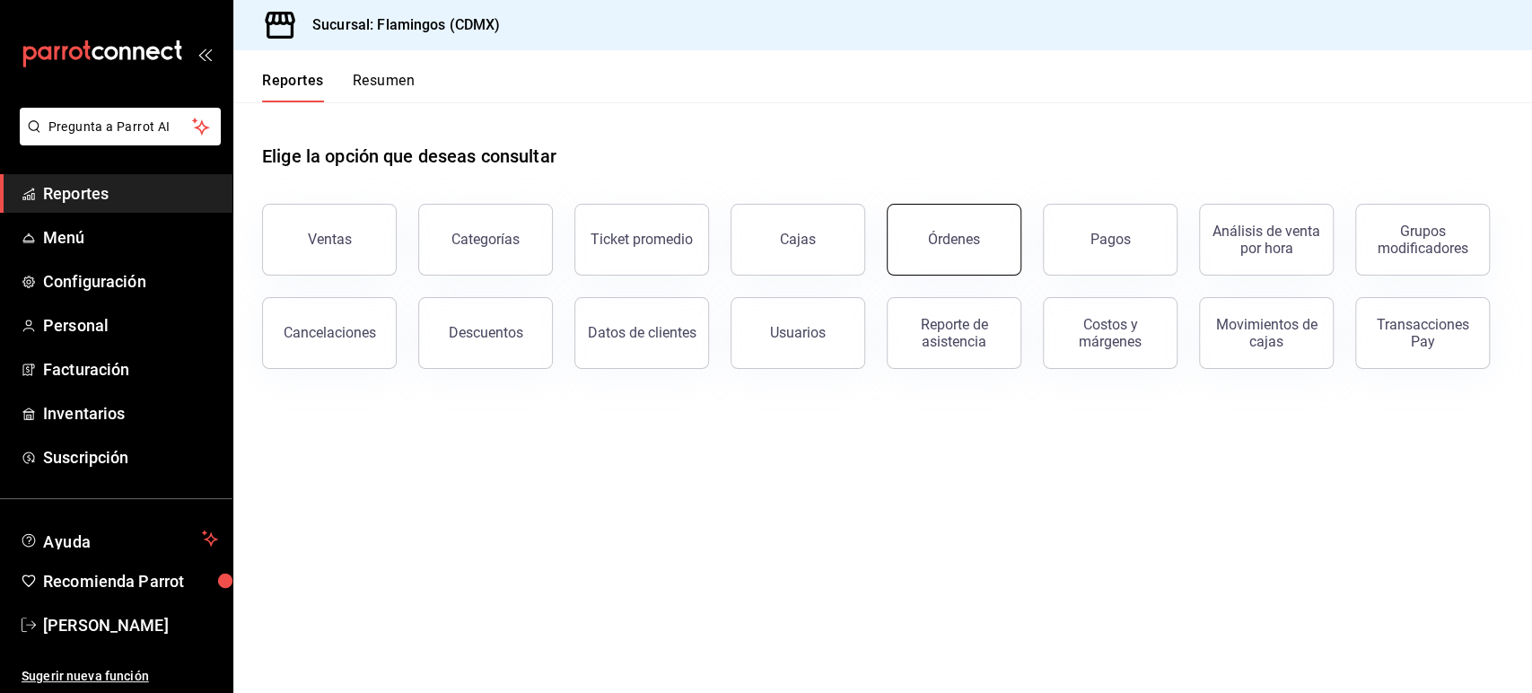
click at [974, 248] on button "Órdenes" at bounding box center [954, 240] width 135 height 72
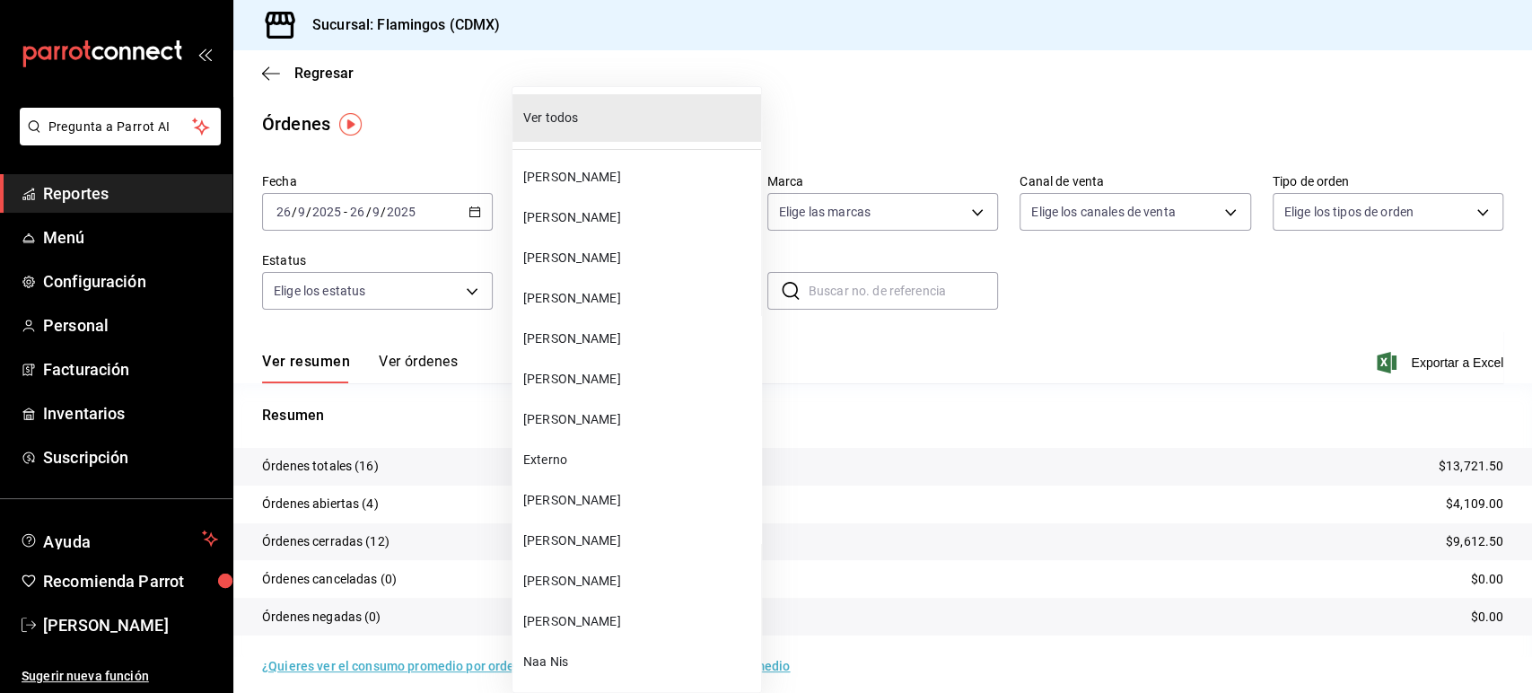
click at [591, 291] on body "Pregunta a Parrot AI Reportes Menú Configuración Personal Facturación Inventari…" at bounding box center [766, 346] width 1532 height 693
click at [604, 247] on li "[PERSON_NAME]" at bounding box center [637, 258] width 249 height 40
type input "cc1521f7-6d30-4cec-ab68-81766a4ab290"
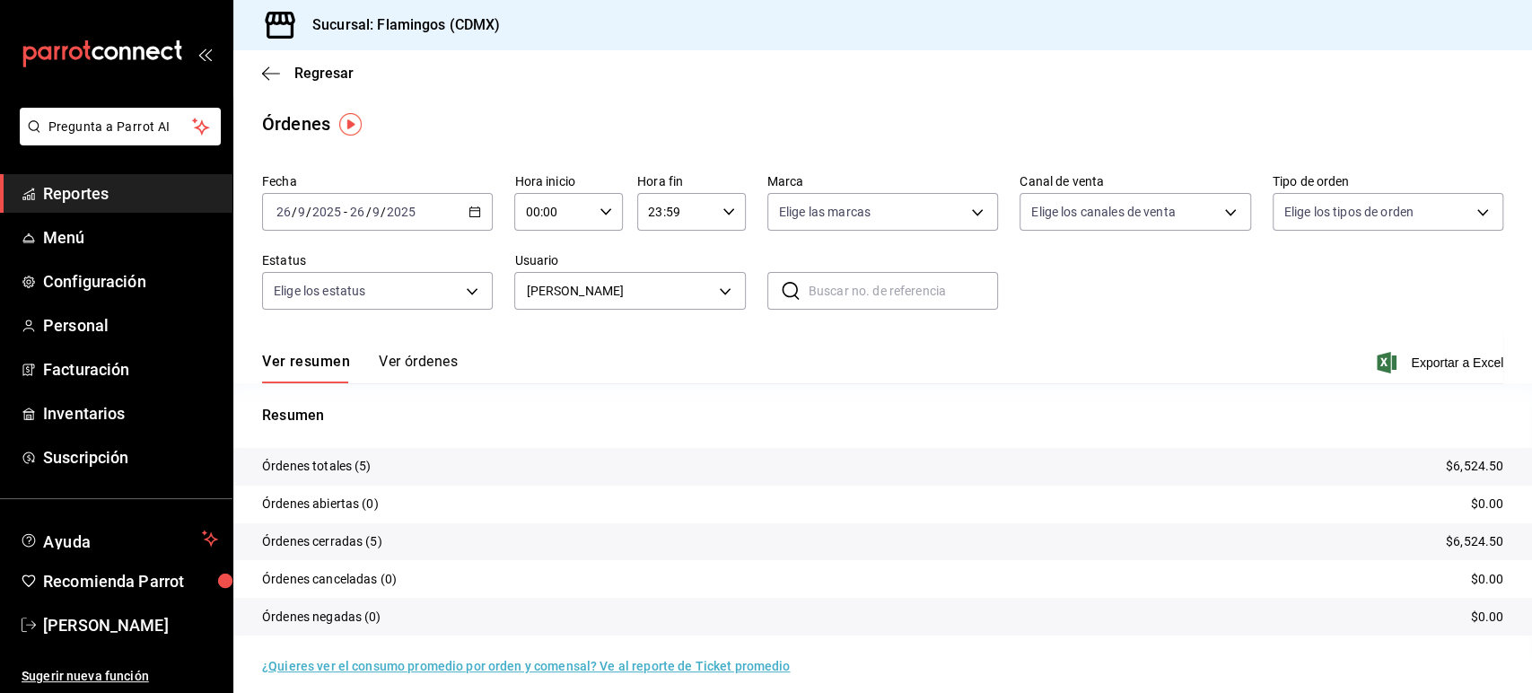
click at [437, 350] on div "Ver resumen Ver órdenes Exportar a Excel" at bounding box center [882, 357] width 1241 height 52
click at [434, 353] on button "Ver órdenes" at bounding box center [418, 368] width 79 height 31
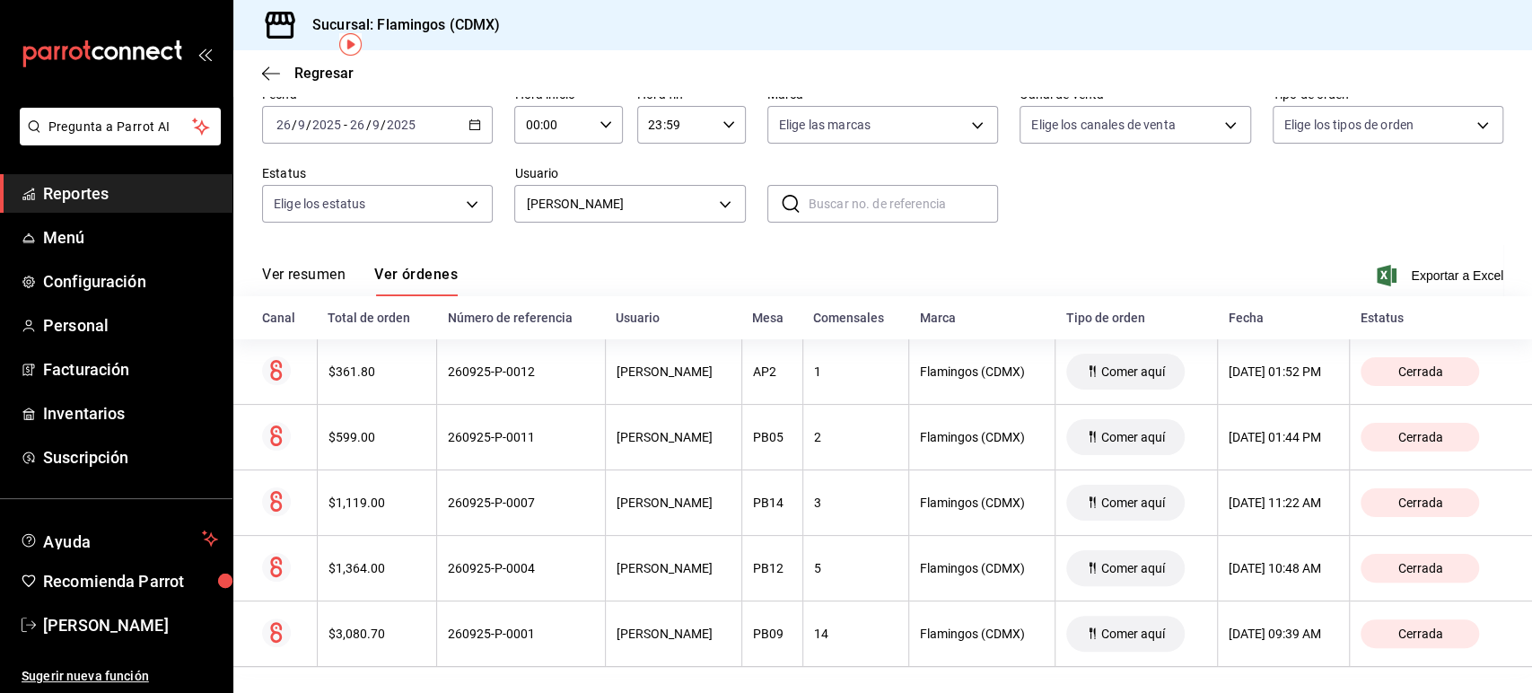
scroll to position [97, 0]
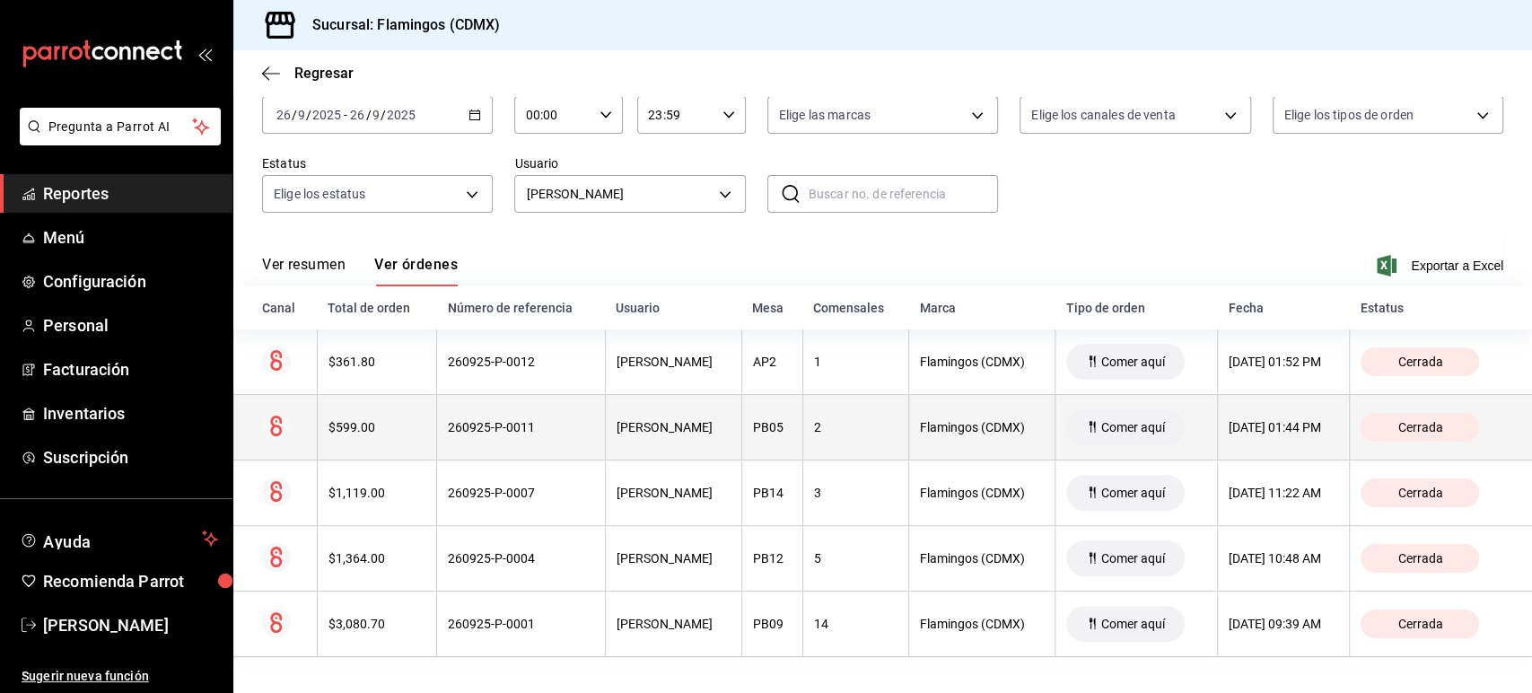
click at [725, 428] on div "[PERSON_NAME]" at bounding box center [674, 427] width 114 height 14
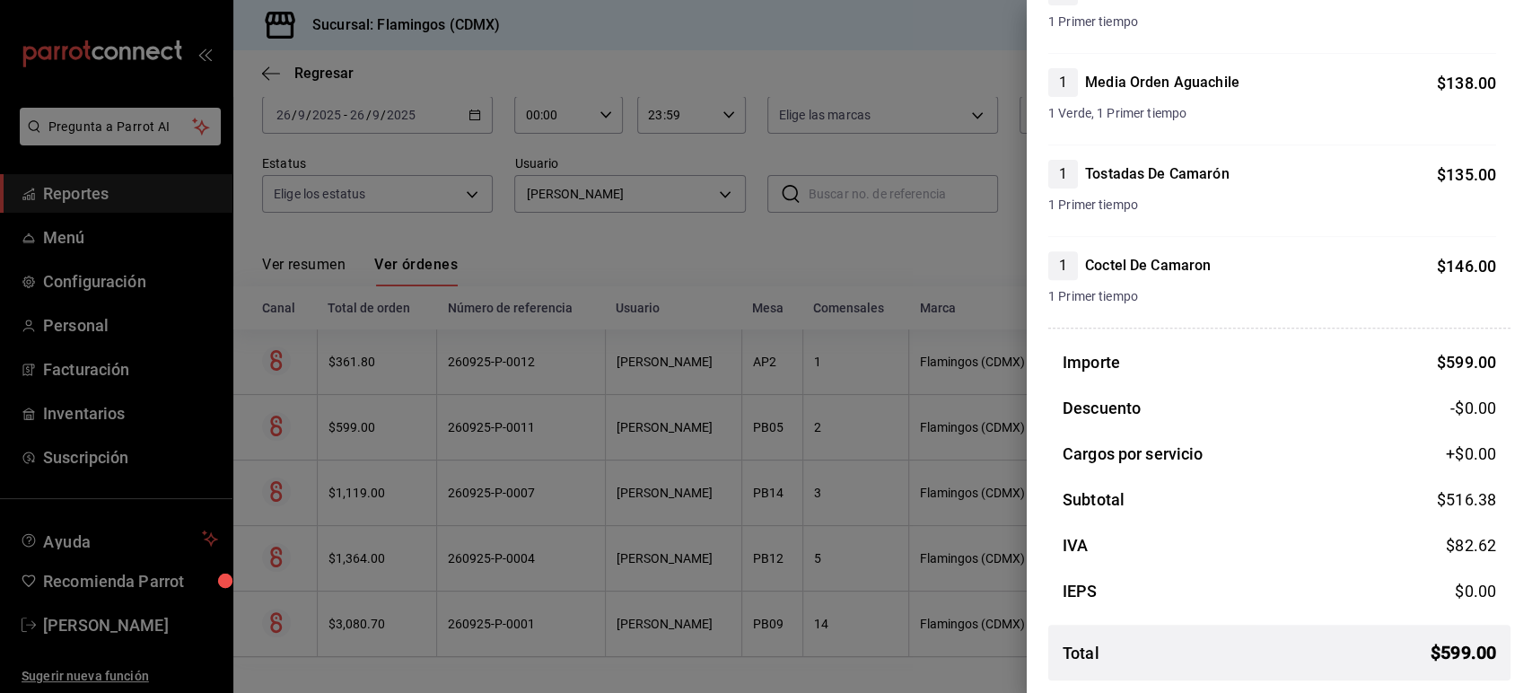
scroll to position [0, 0]
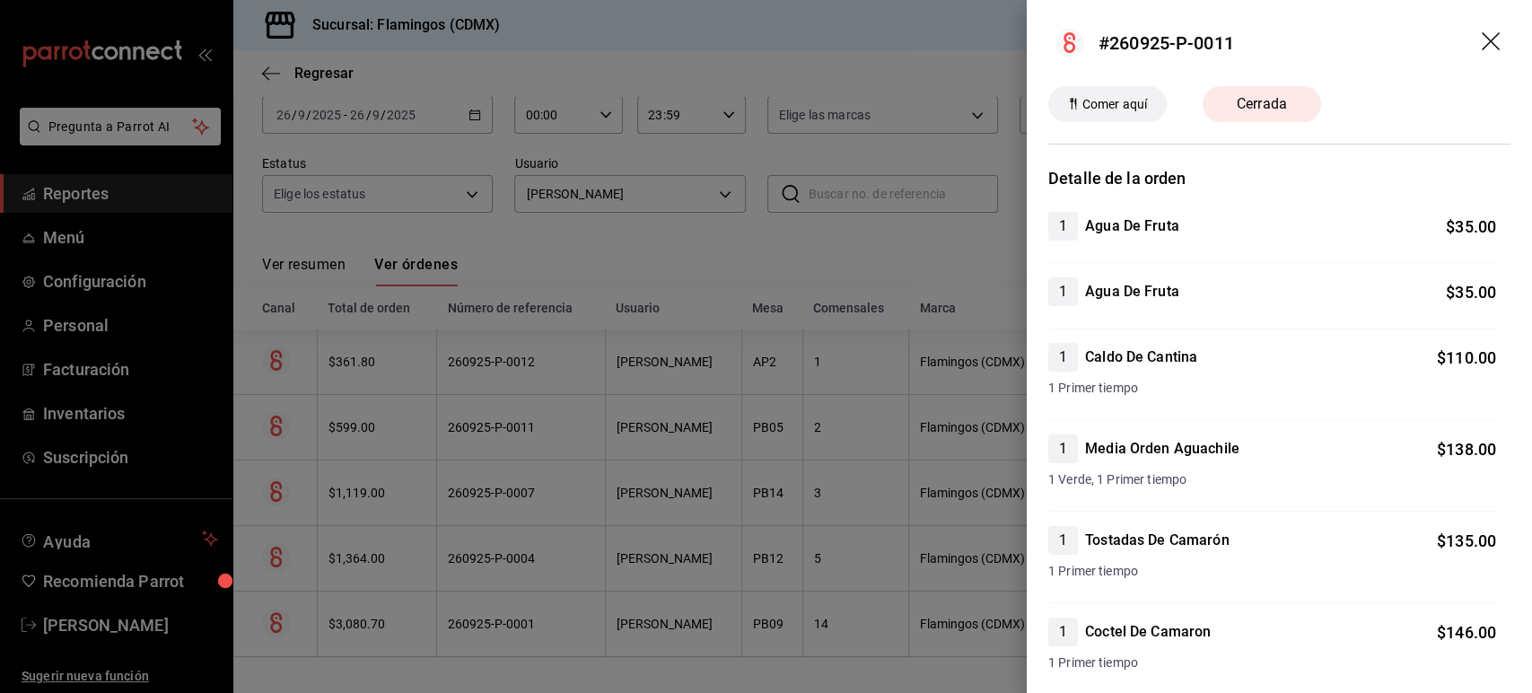
click at [910, 250] on div at bounding box center [766, 346] width 1532 height 693
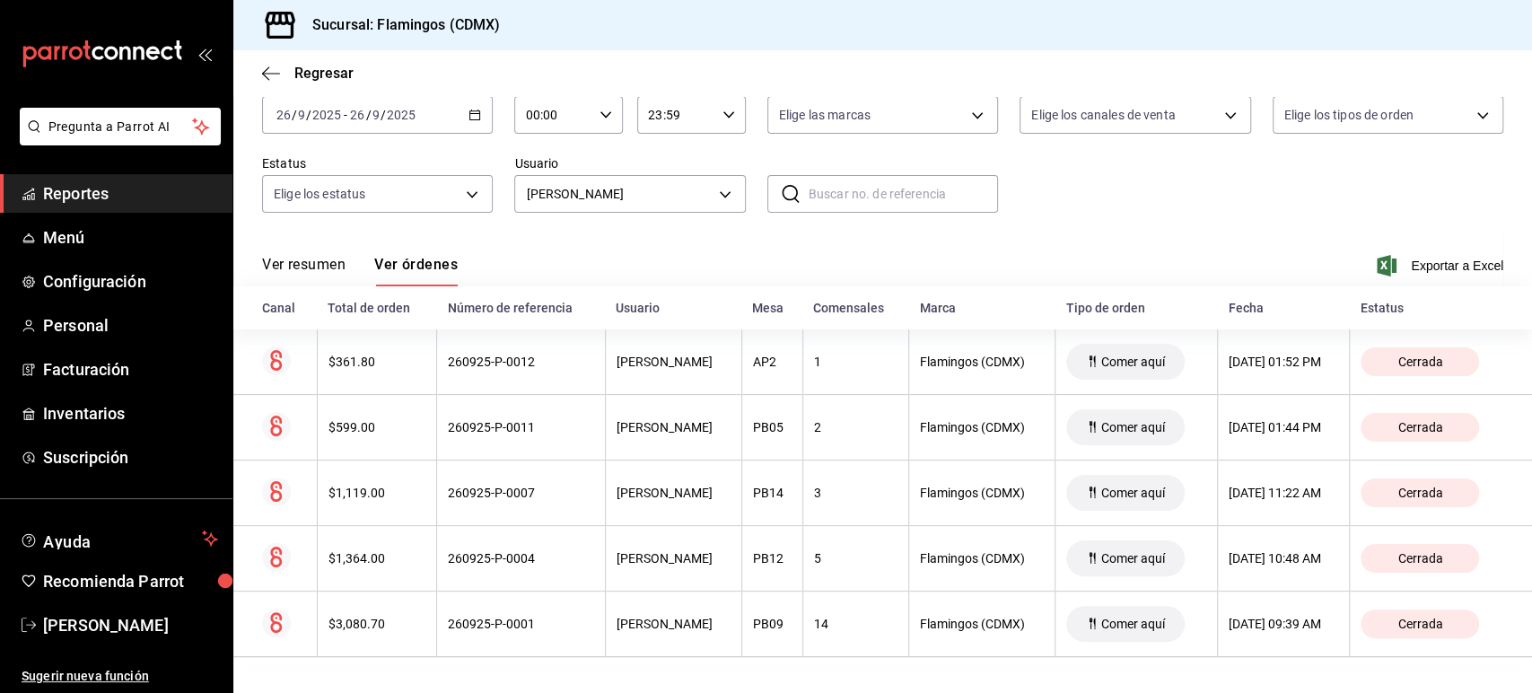
click at [1096, 194] on div "Fecha 2025-09-26 26 / 9 / 2025 - 2025-09-26 26 / 9 / 2025 Hora inicio 00:00 Hor…" at bounding box center [882, 151] width 1241 height 165
click at [266, 77] on icon "button" at bounding box center [265, 72] width 7 height 13
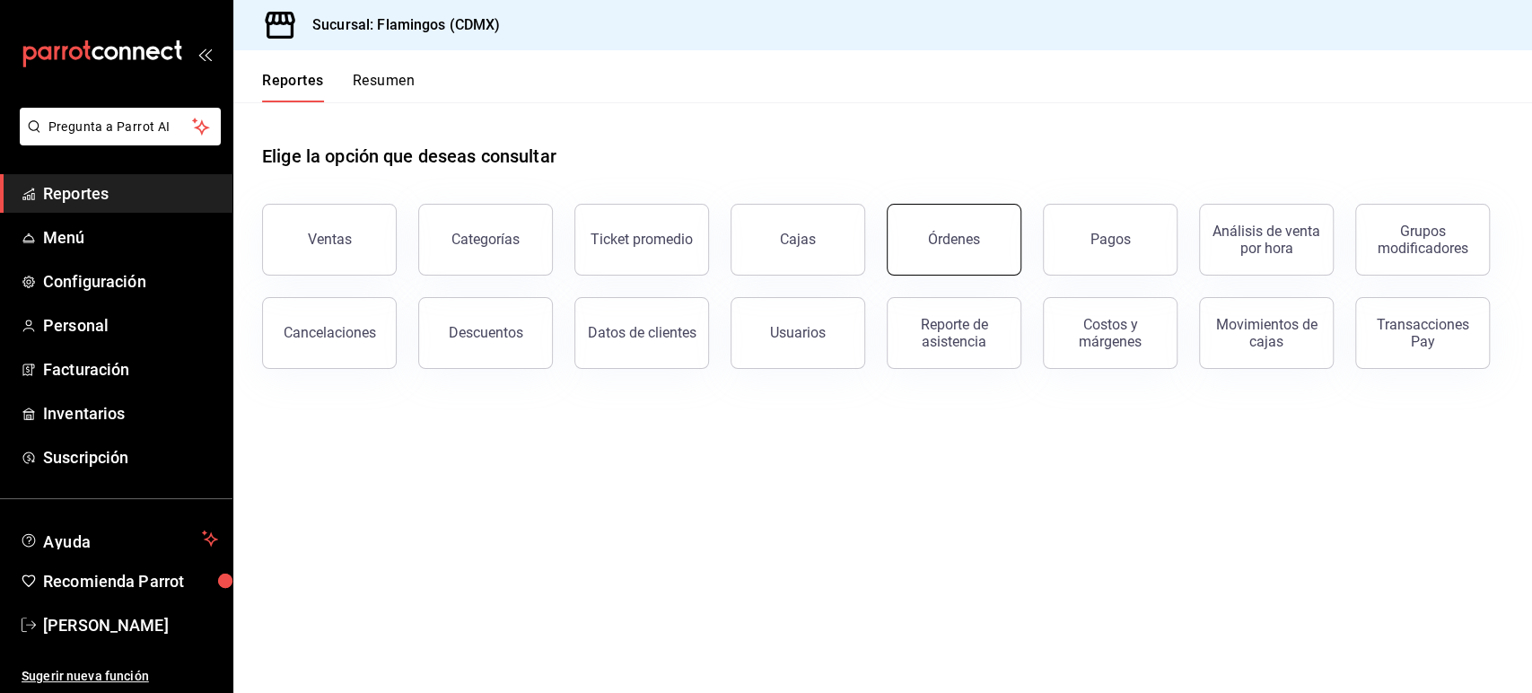
click at [970, 227] on button "Órdenes" at bounding box center [954, 240] width 135 height 72
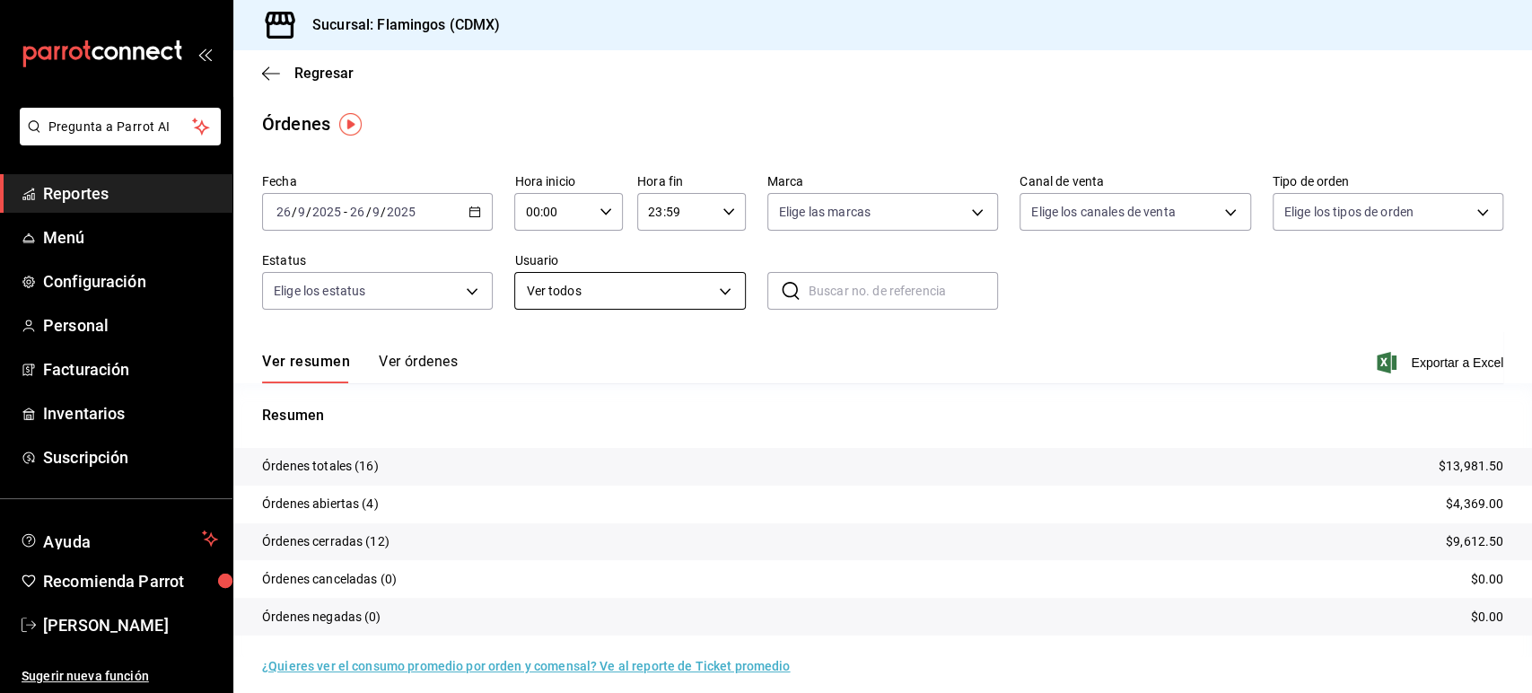
click at [622, 303] on body "Pregunta a Parrot AI Reportes Menú Configuración Personal Facturación Inventari…" at bounding box center [766, 346] width 1532 height 693
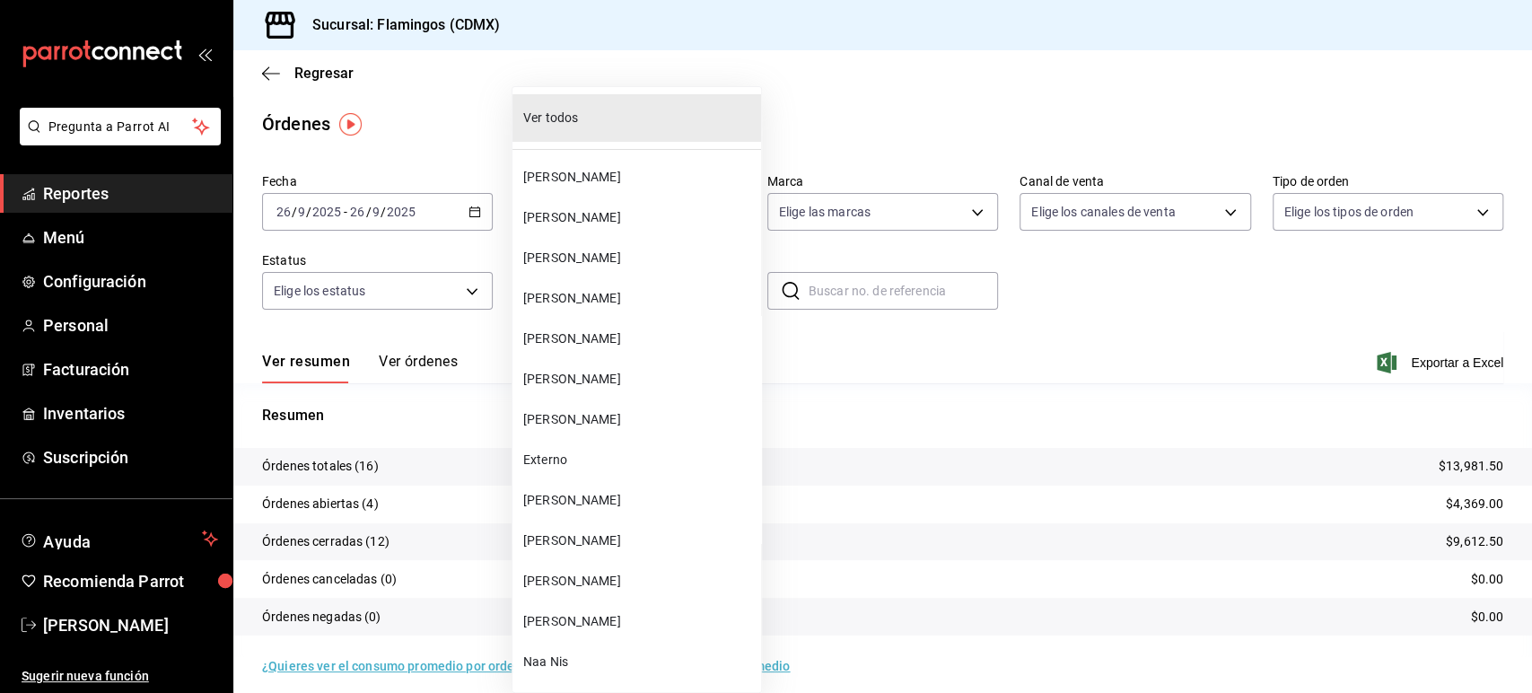
click at [626, 329] on span "[PERSON_NAME]" at bounding box center [638, 338] width 231 height 19
type input "897a31bb-1306-4329-b507-cc5afc08aeb5"
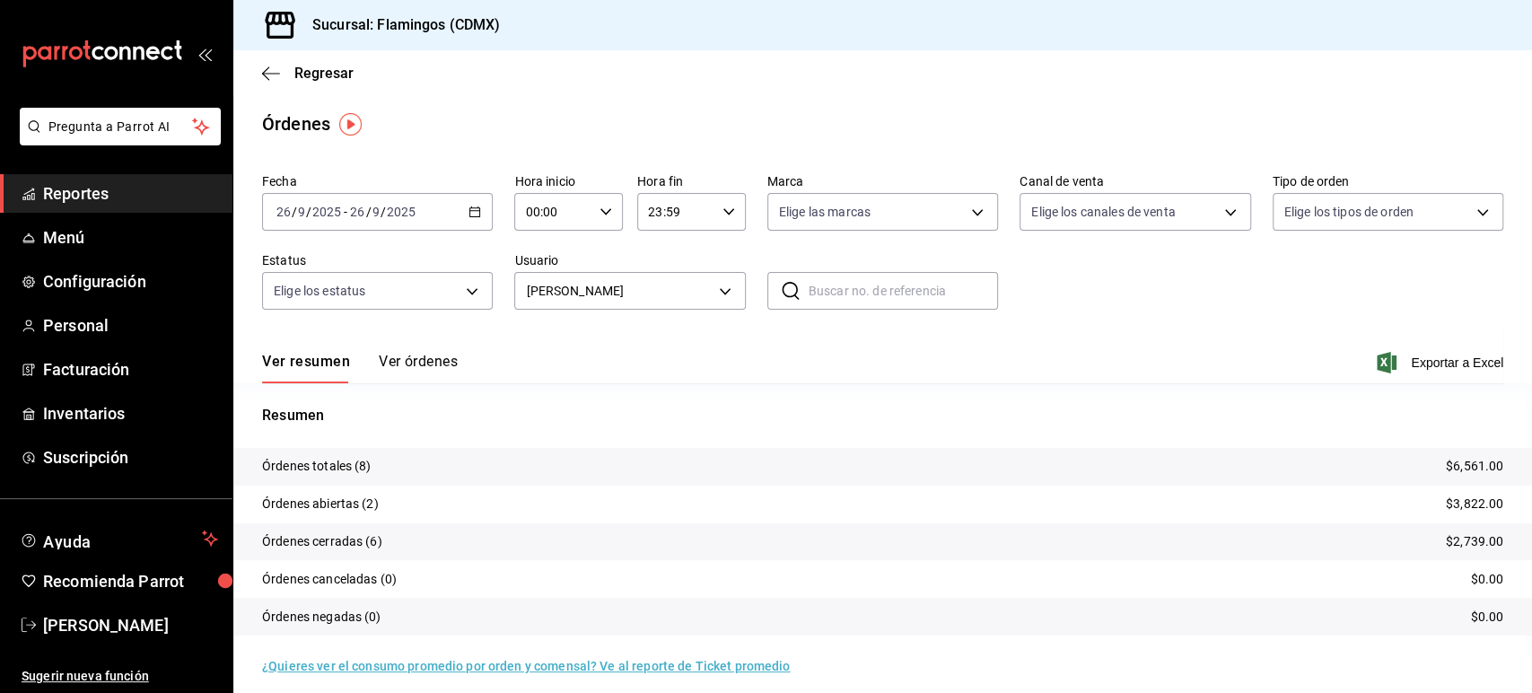
click at [395, 358] on button "Ver órdenes" at bounding box center [418, 368] width 79 height 31
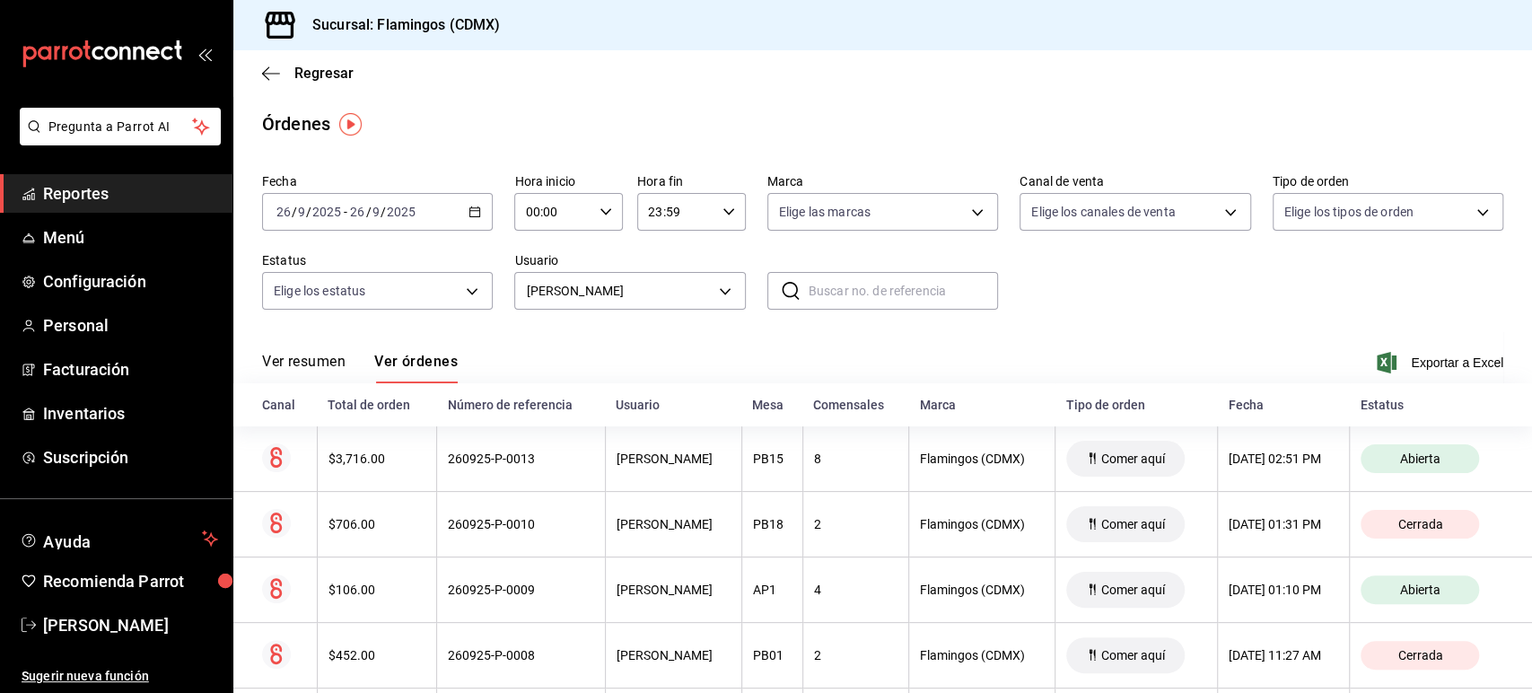
drag, startPoint x: 1530, startPoint y: 270, endPoint x: 1530, endPoint y: 287, distance: 17.1
click at [1530, 287] on div "Regresar Órdenes Fecha 2025-09-26 26 / 9 / 2025 - 2025-09-26 26 / 9 / 2025 Hora…" at bounding box center [882, 371] width 1299 height 643
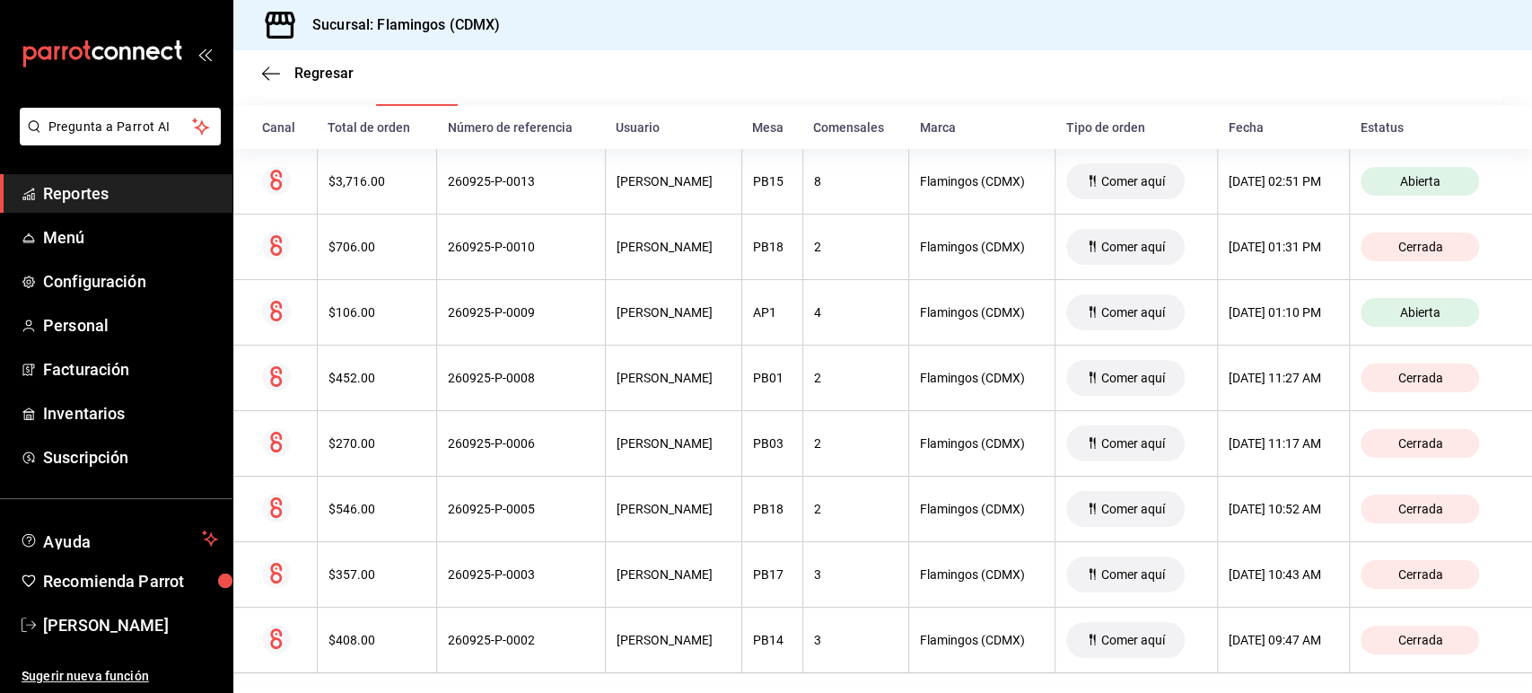
scroll to position [293, 0]
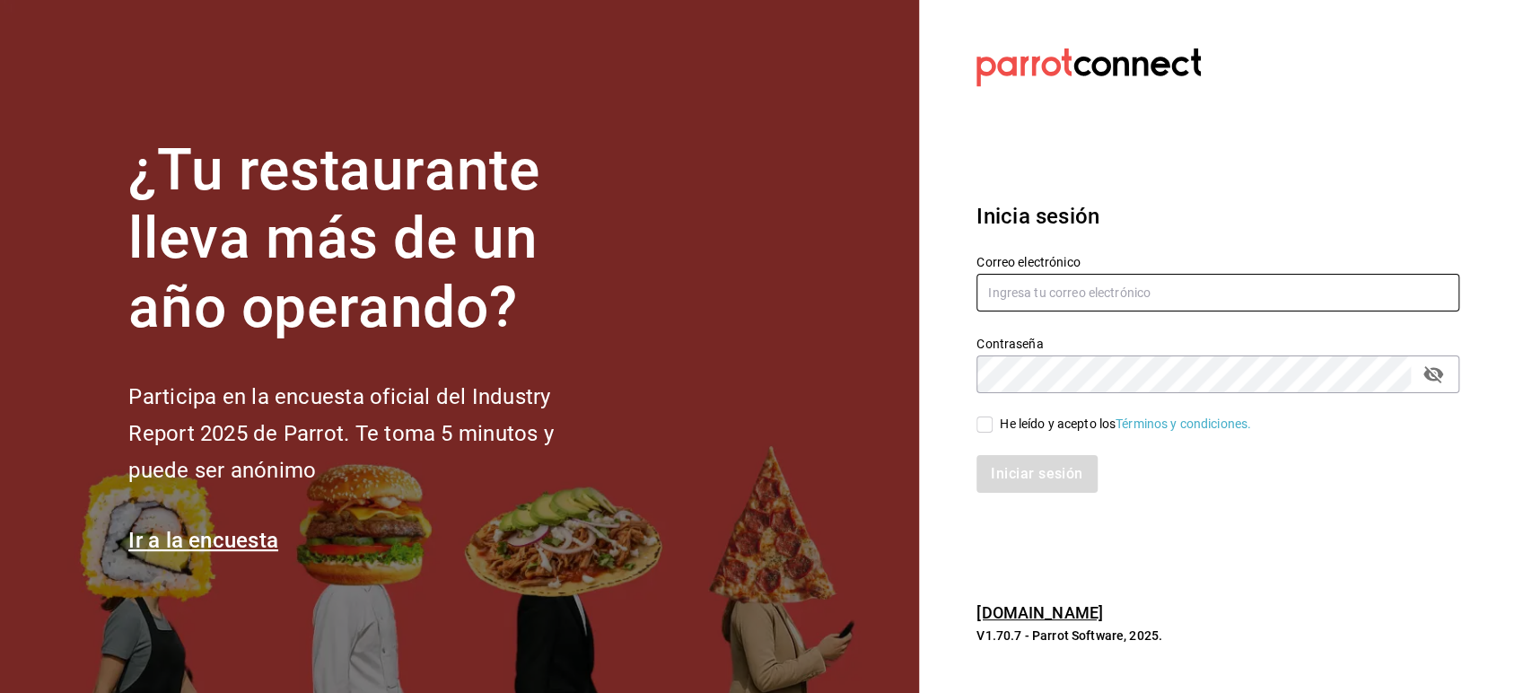
click at [1116, 290] on input "text" at bounding box center [1218, 293] width 483 height 38
type input "[DOMAIN_NAME][EMAIL_ADDRESS][DOMAIN_NAME]"
click at [983, 426] on input "He leído y acepto los Términos y condiciones." at bounding box center [985, 424] width 16 height 16
checkbox input "true"
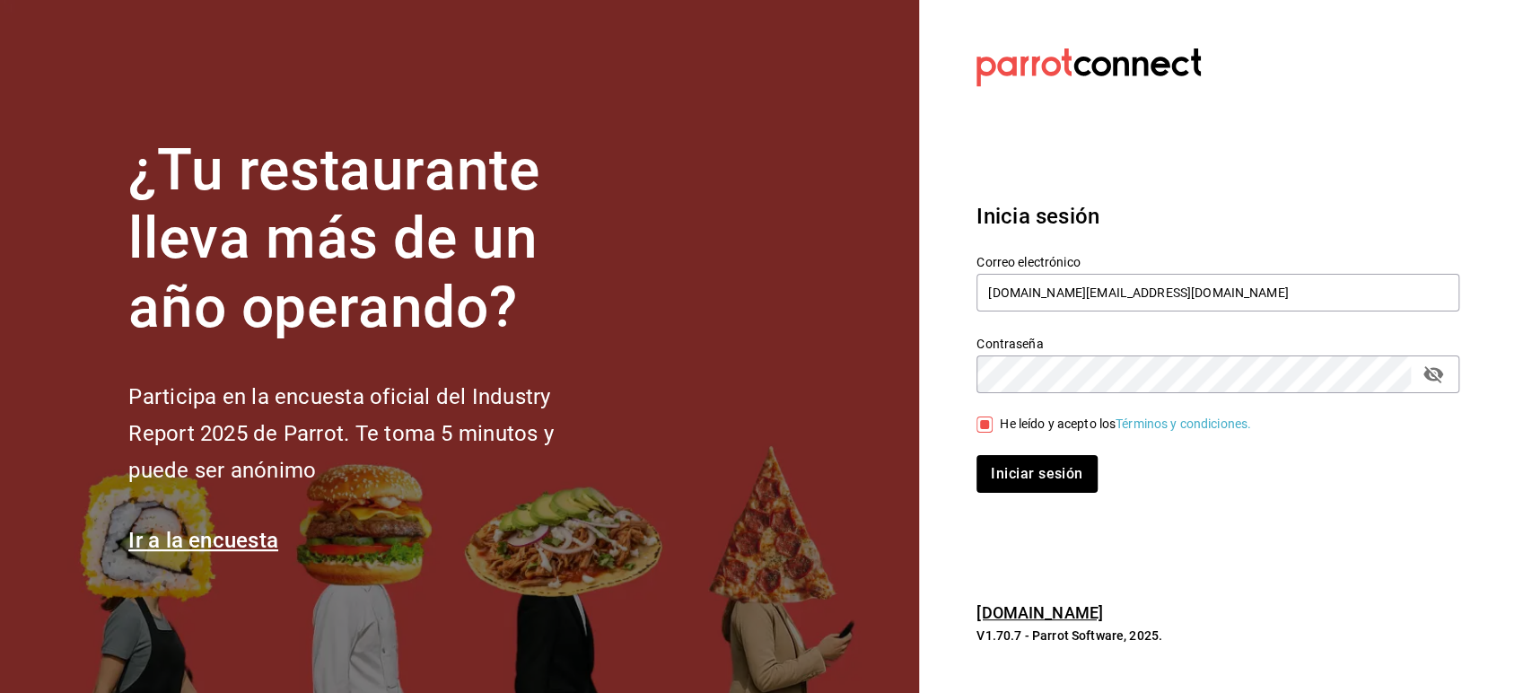
click at [1012, 453] on div "Iniciar sesión" at bounding box center [1207, 463] width 504 height 59
click at [1030, 477] on button "Iniciar sesión" at bounding box center [1038, 474] width 122 height 38
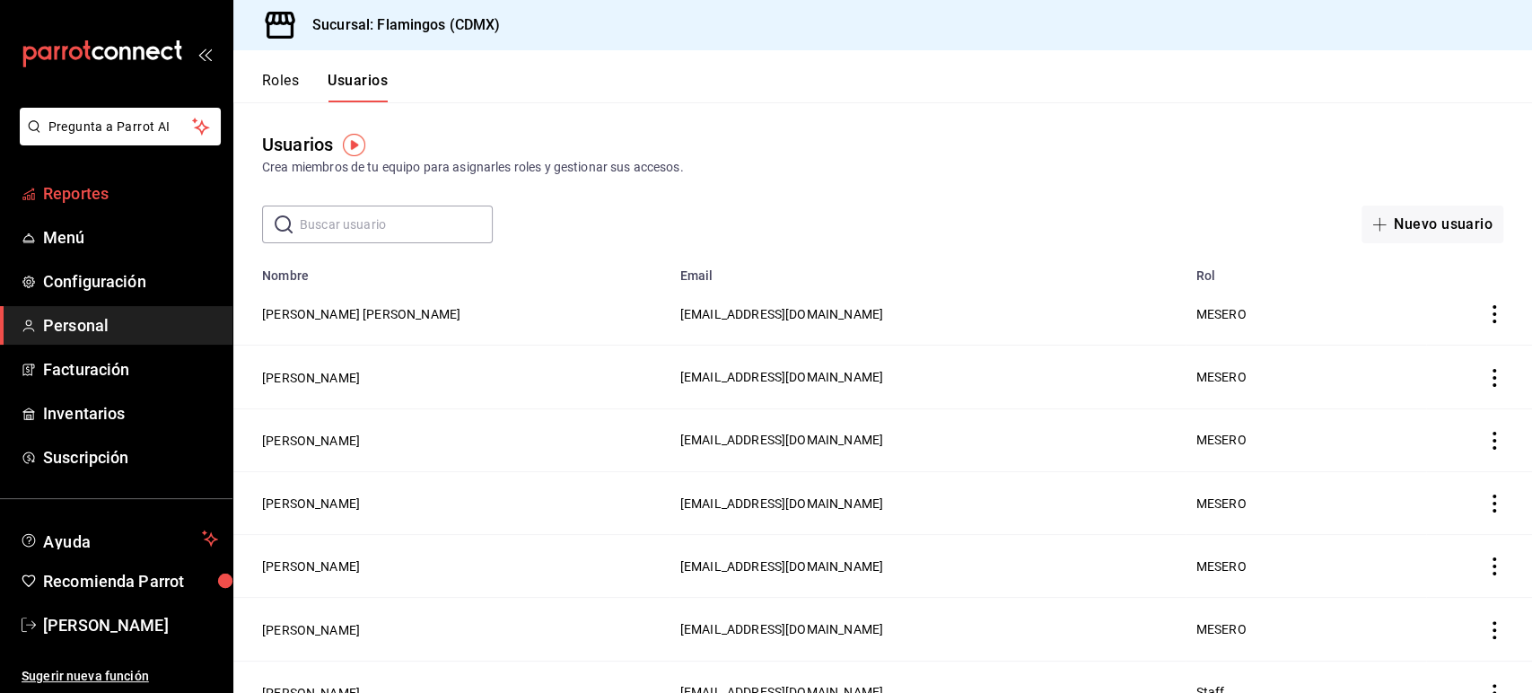
click at [135, 195] on span "Reportes" at bounding box center [130, 193] width 175 height 24
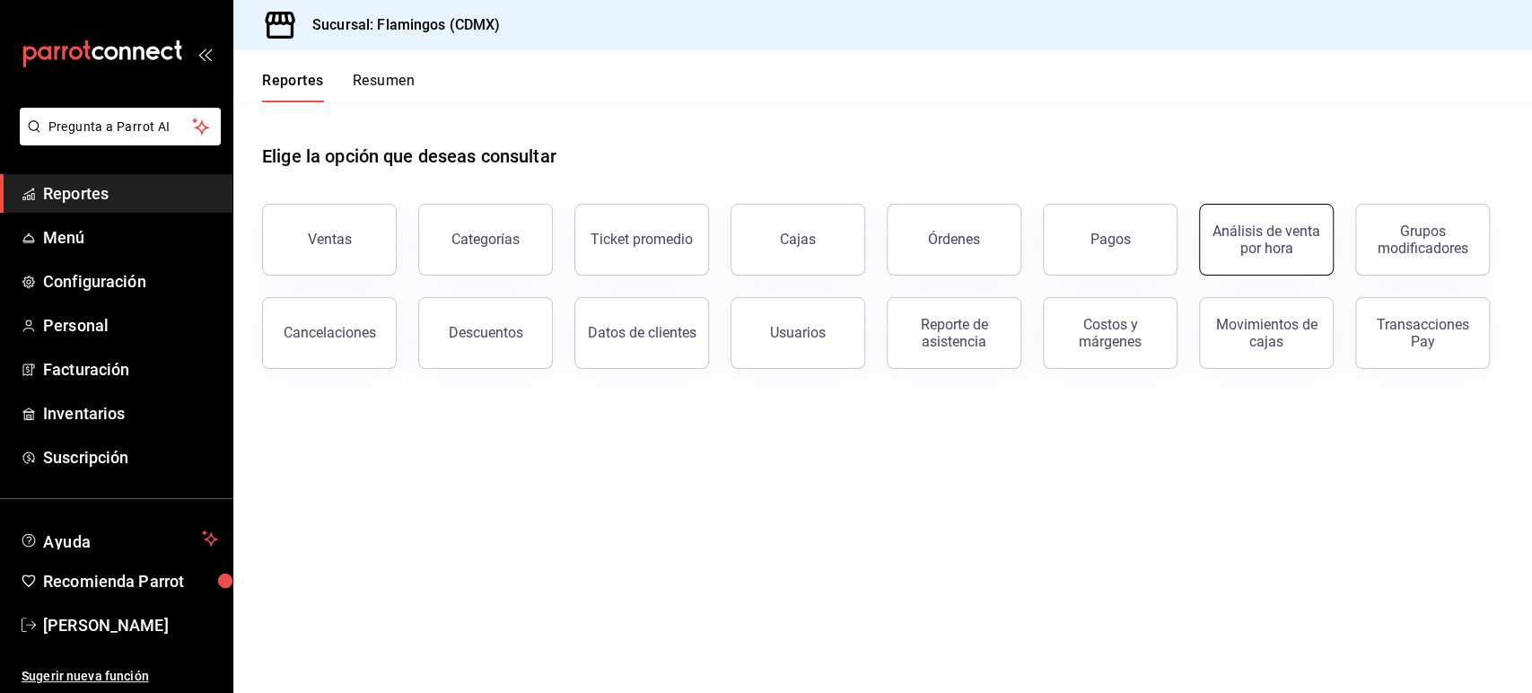
click at [1202, 235] on div "Análisis de venta por hora" at bounding box center [1256, 228] width 156 height 93
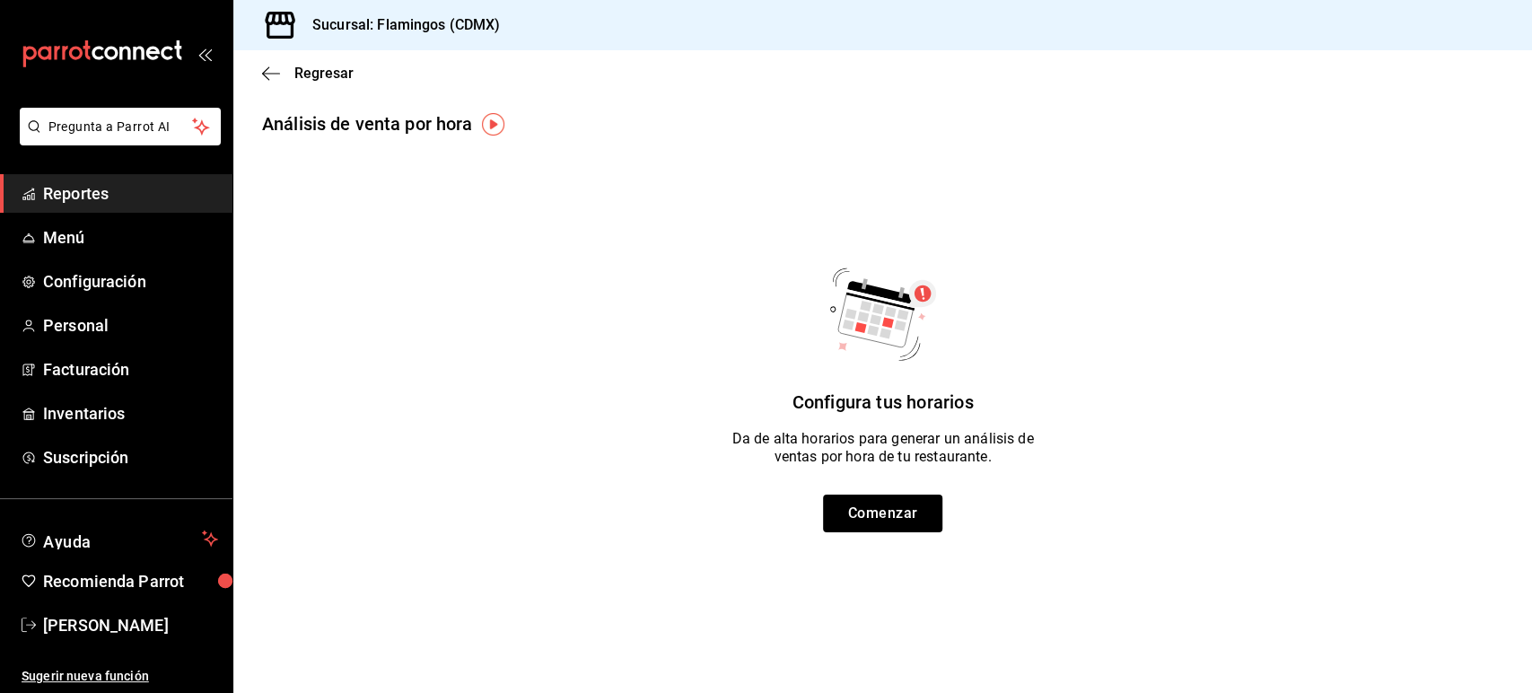
click at [259, 68] on div "Regresar" at bounding box center [882, 73] width 1299 height 46
click at [296, 68] on span "Regresar" at bounding box center [323, 73] width 59 height 17
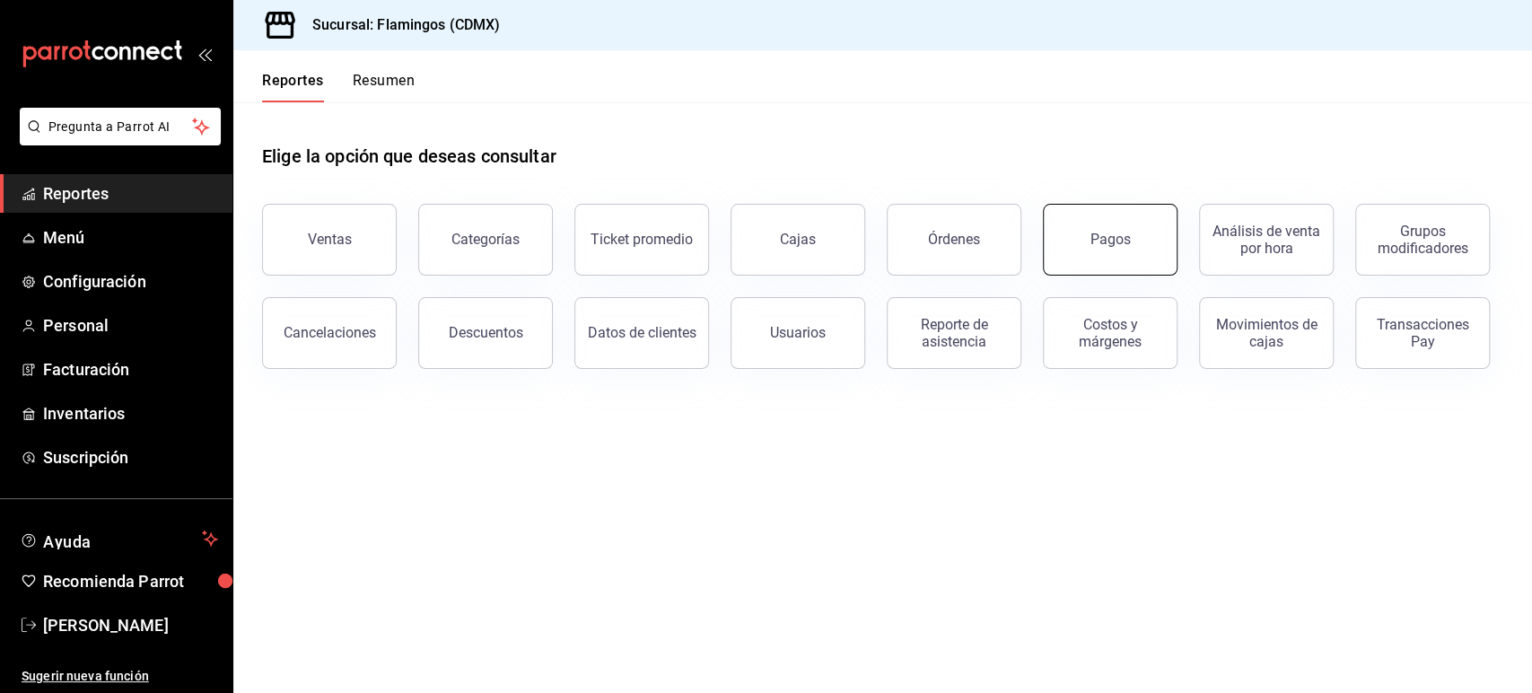
click at [1096, 230] on button "Pagos" at bounding box center [1110, 240] width 135 height 72
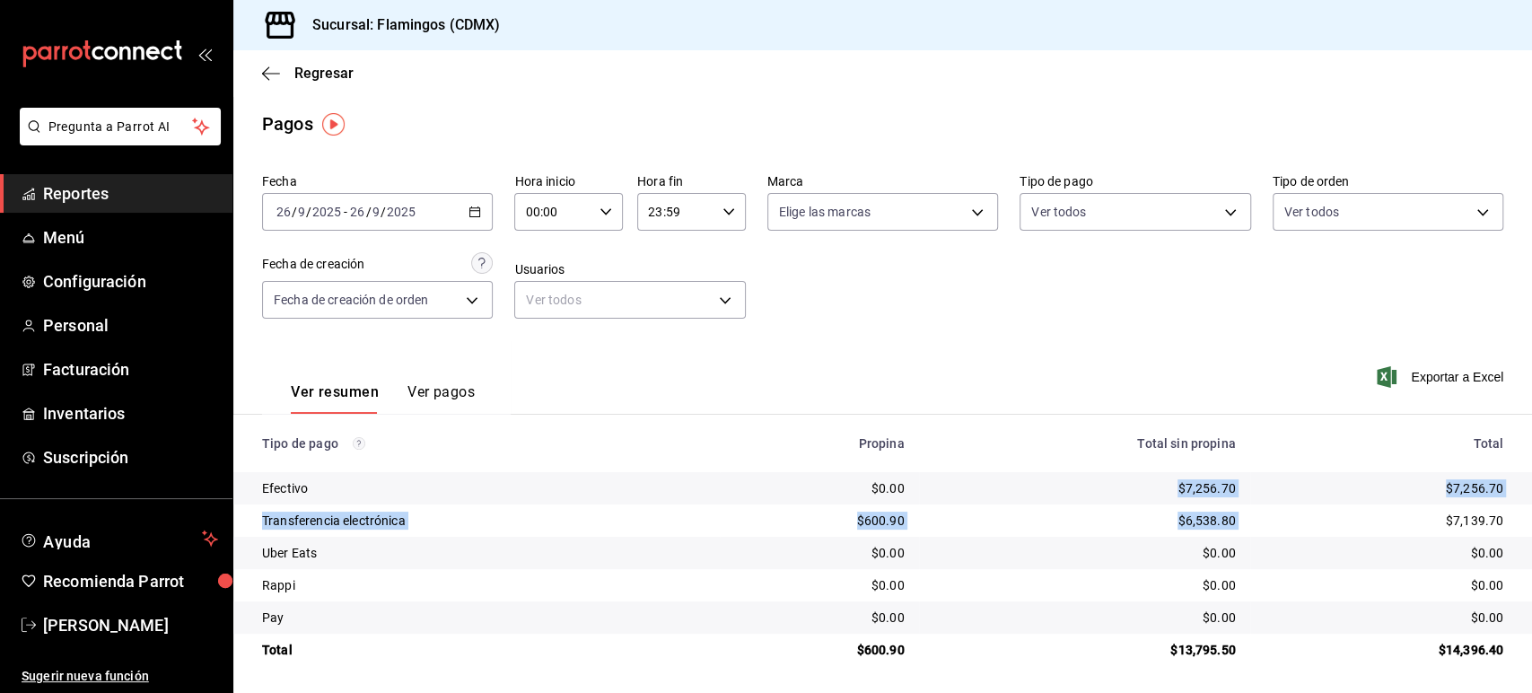
drag, startPoint x: 1164, startPoint y: 479, endPoint x: 1269, endPoint y: 512, distance: 109.9
click at [1269, 512] on tbody "Efectivo $0.00 $7,256.70 $7,256.70 Transferencia electrónica $600.90 $6,538.80 …" at bounding box center [882, 569] width 1299 height 194
click at [1148, 488] on div "$7,256.70" at bounding box center [1084, 488] width 302 height 18
drag, startPoint x: 1228, startPoint y: 483, endPoint x: 1132, endPoint y: 489, distance: 96.2
click at [1132, 489] on td "$7,256.70" at bounding box center [1084, 488] width 331 height 32
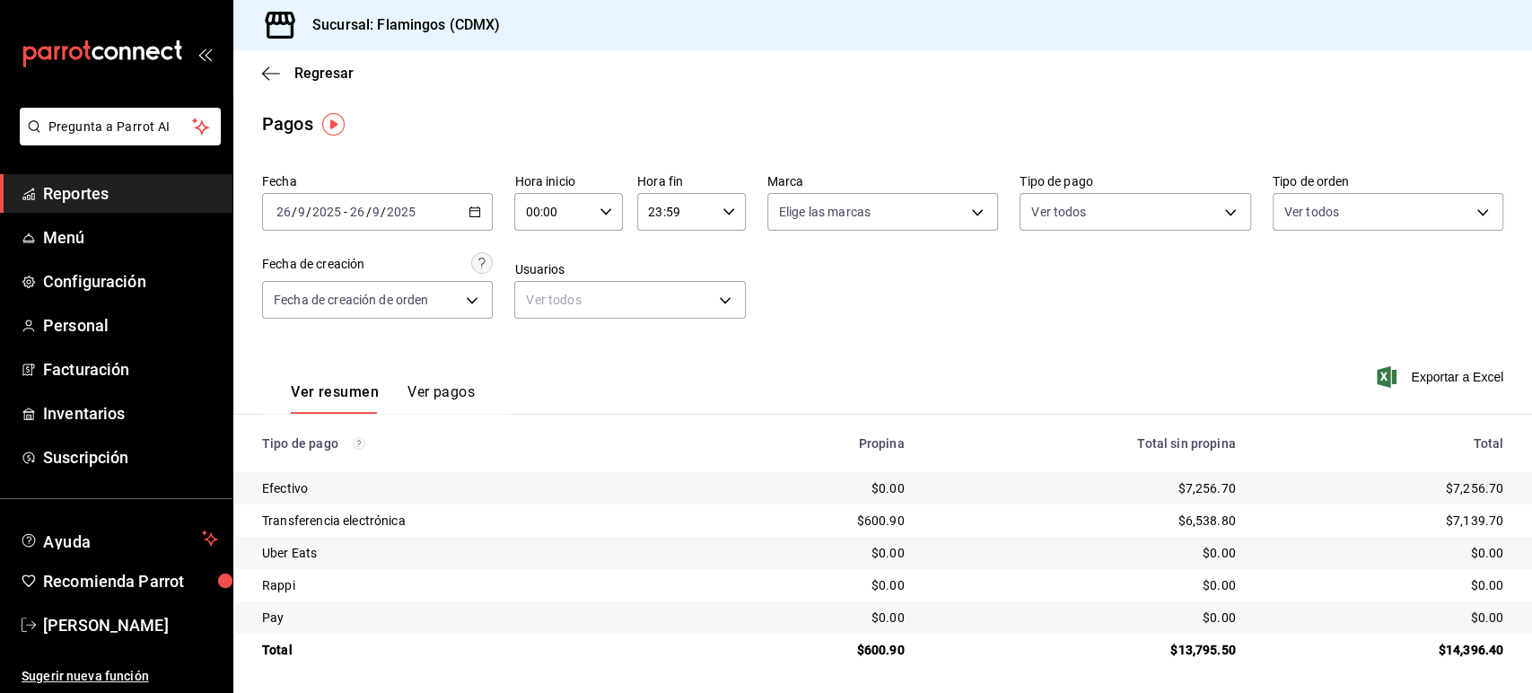
click at [1056, 352] on div "Ver resumen Ver pagos Exportar a Excel" at bounding box center [882, 387] width 1299 height 95
